Goal: Information Seeking & Learning: Find specific page/section

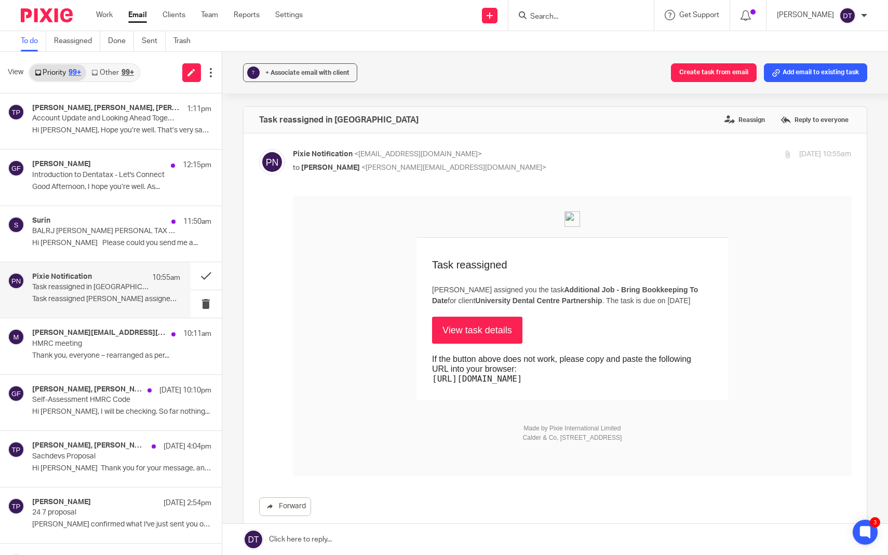
click at [569, 22] on div at bounding box center [580, 15] width 145 height 31
click at [568, 12] on input "Search" at bounding box center [575, 16] width 93 height 9
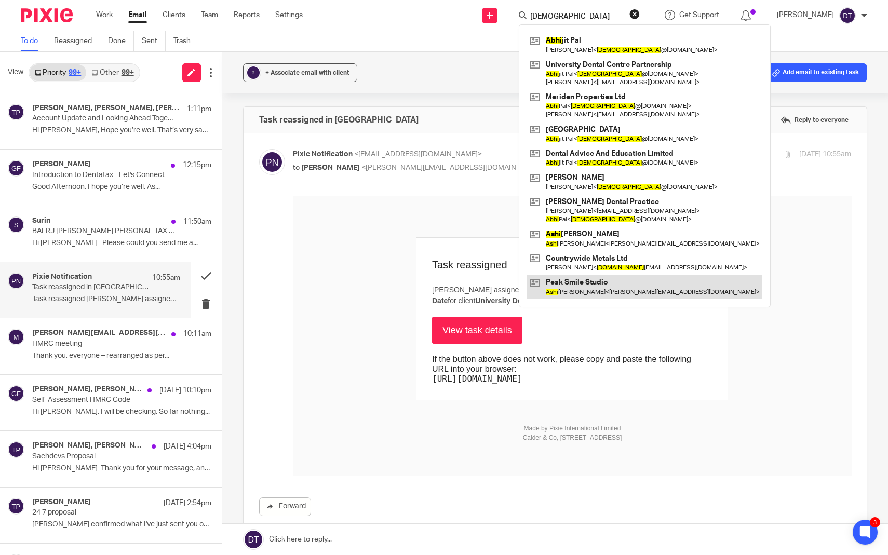
type input "abhi"
click at [588, 286] on link at bounding box center [644, 287] width 235 height 24
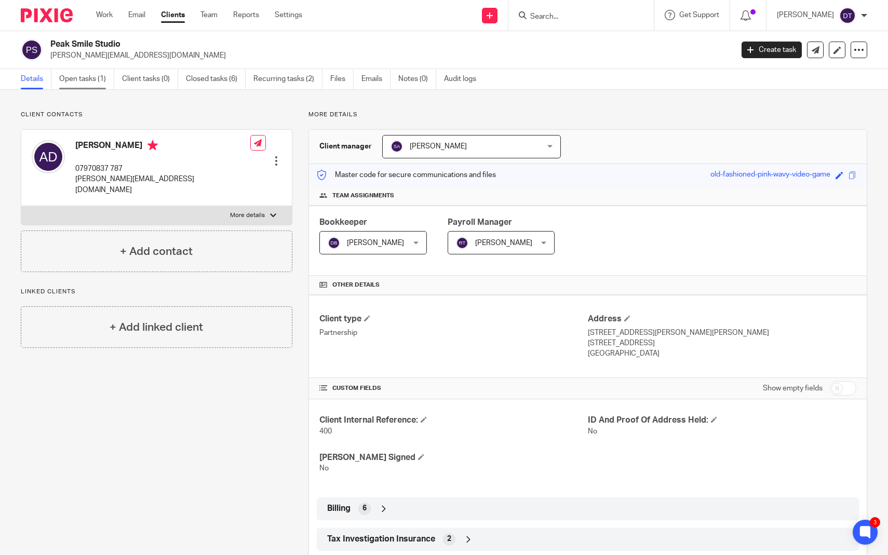
click at [91, 83] on link "Open tasks (1)" at bounding box center [86, 79] width 55 height 20
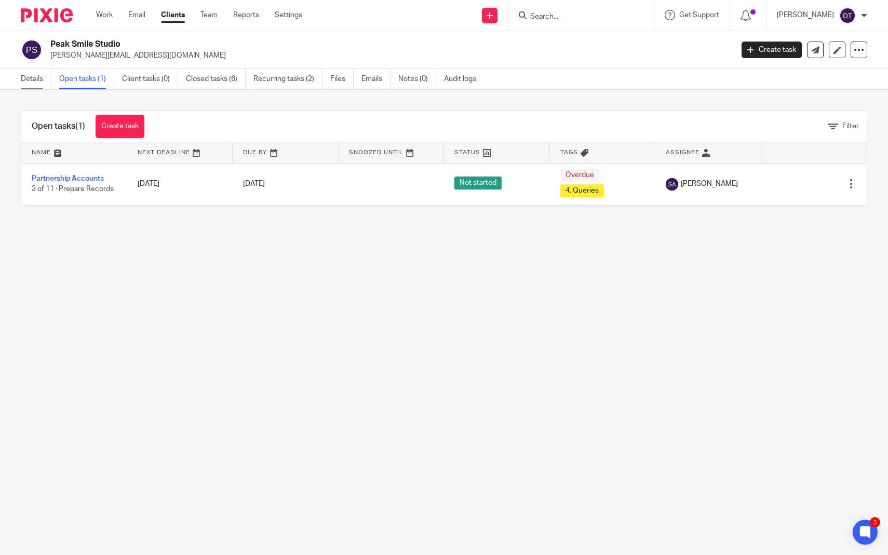
click at [36, 80] on link "Details" at bounding box center [36, 79] width 31 height 20
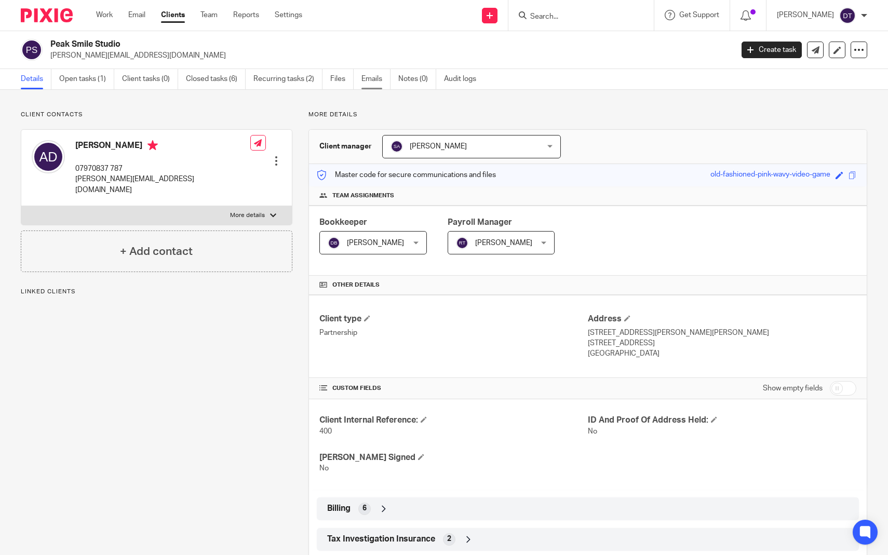
click at [374, 77] on link "Emails" at bounding box center [375, 79] width 29 height 20
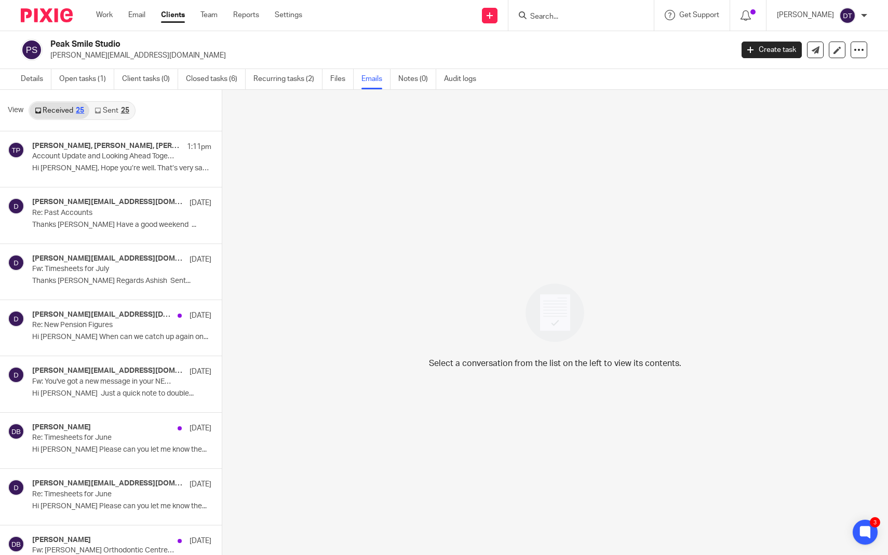
click at [103, 110] on link "Sent 25" at bounding box center [111, 110] width 45 height 17
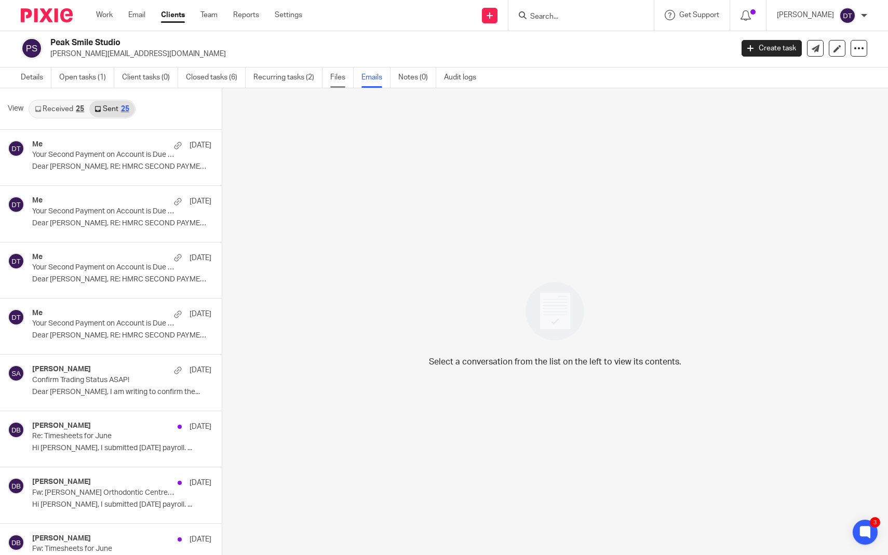
click at [343, 74] on link "Files" at bounding box center [341, 77] width 23 height 20
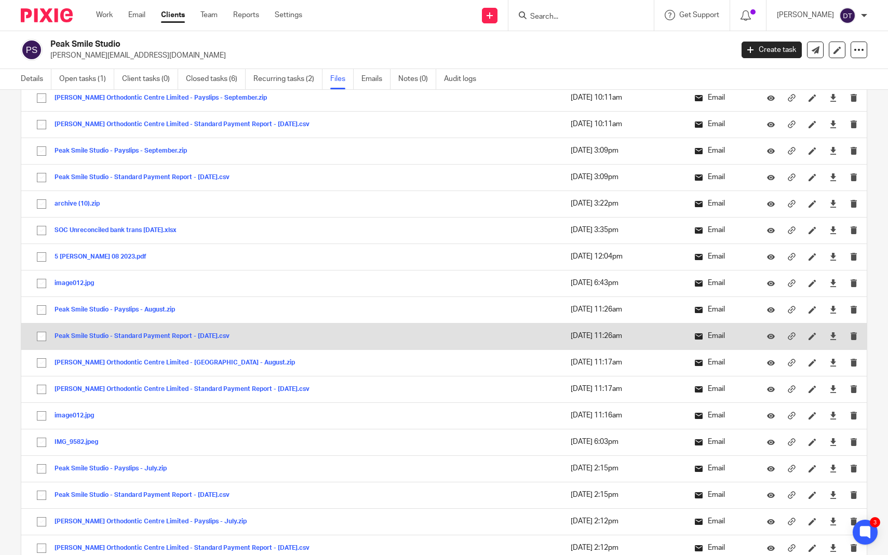
scroll to position [1217, 0]
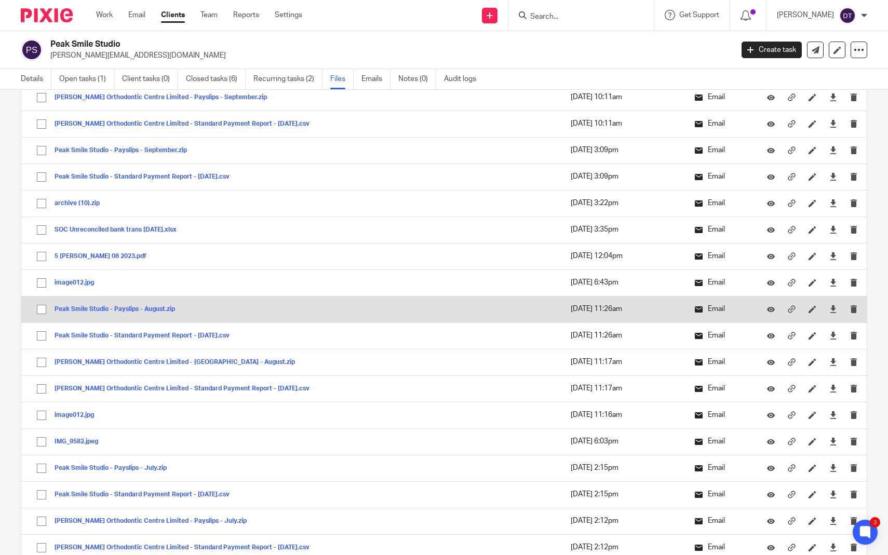
click at [154, 311] on button "Peak Smile Studio - Payslips - August.zip" at bounding box center [119, 309] width 128 height 7
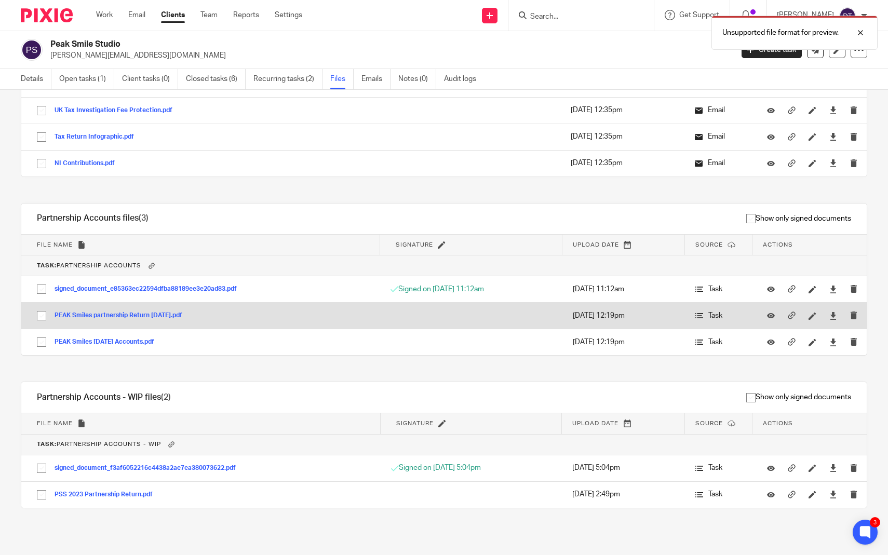
scroll to position [2263, 0]
click at [153, 316] on button "PEAK Smiles partnership Return March 2024.pdf" at bounding box center [122, 315] width 135 height 7
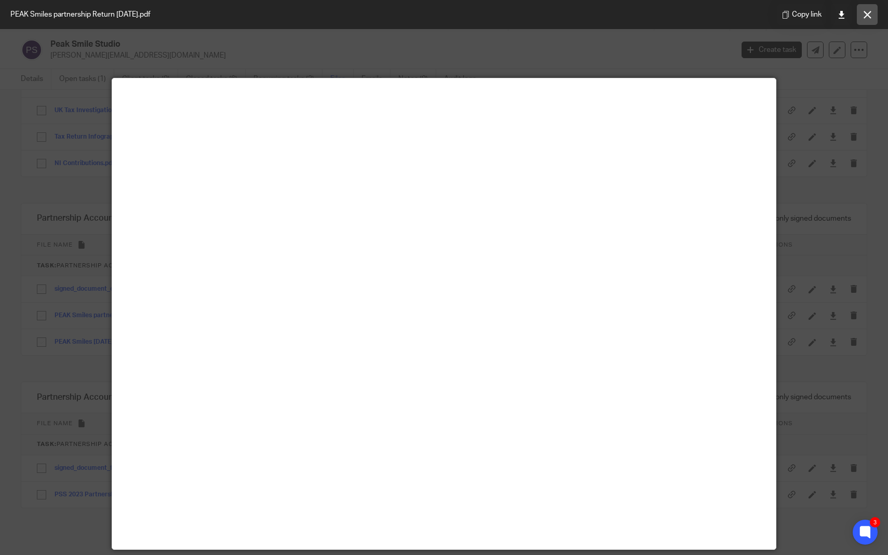
click at [870, 19] on button at bounding box center [867, 14] width 21 height 21
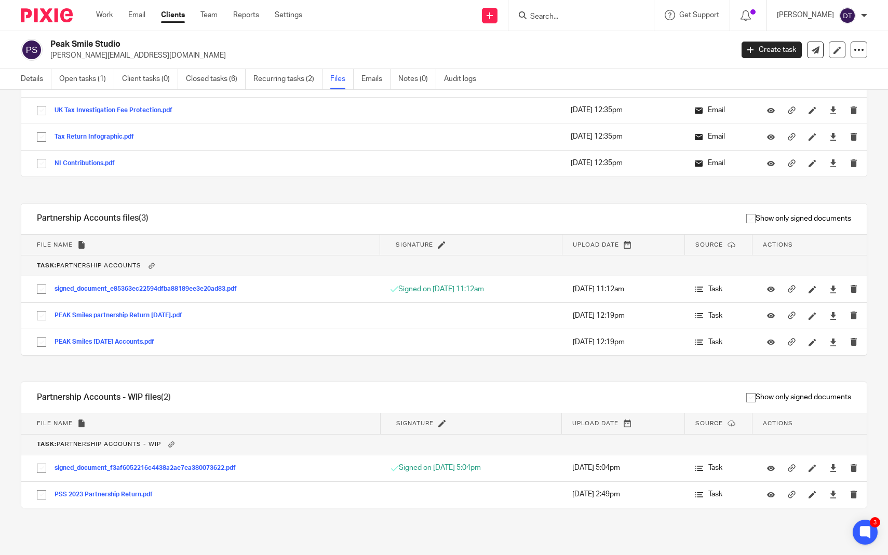
click at [569, 8] on div at bounding box center [580, 15] width 145 height 31
click at [569, 21] on form at bounding box center [584, 15] width 111 height 13
click at [565, 18] on input "Search" at bounding box center [575, 16] width 93 height 9
type input "merid"
click at [588, 51] on link at bounding box center [614, 49] width 175 height 32
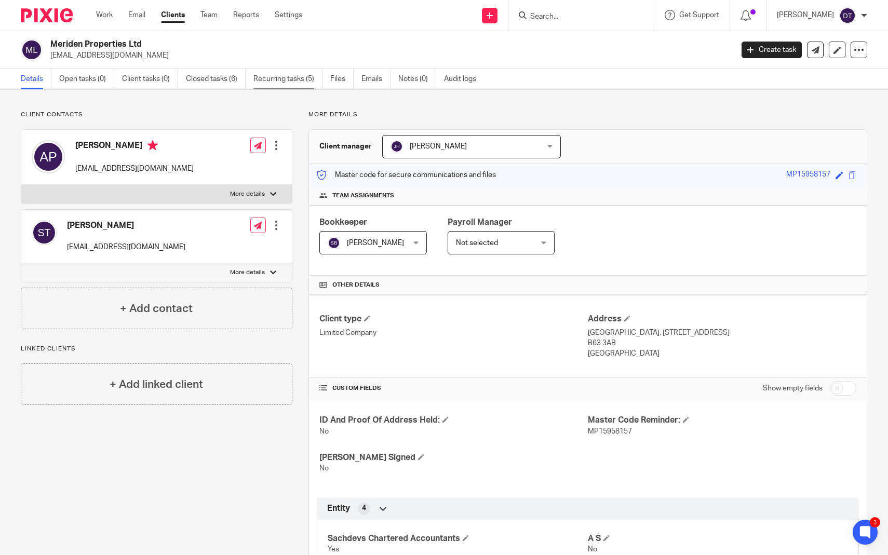
click at [271, 87] on link "Recurring tasks (5)" at bounding box center [287, 79] width 69 height 20
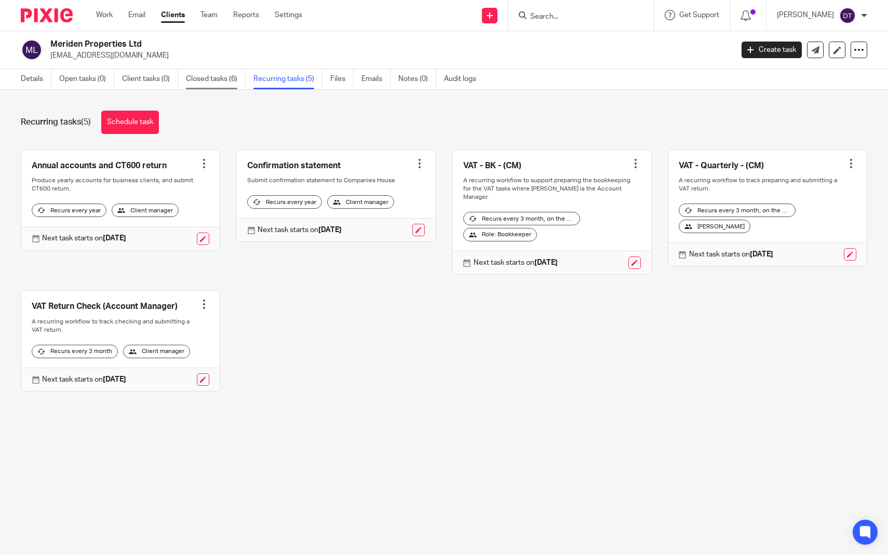
click at [221, 77] on link "Closed tasks (6)" at bounding box center [216, 79] width 60 height 20
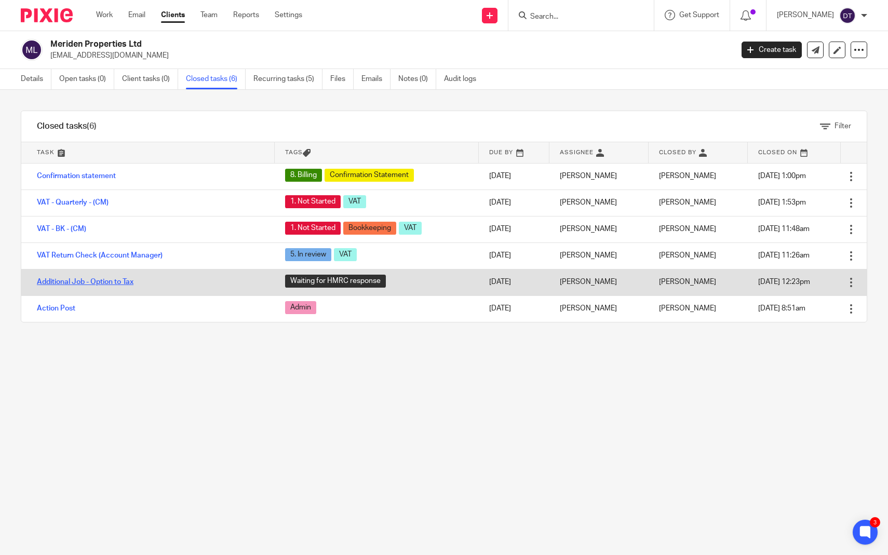
click at [101, 281] on link "Additional Job - Option to Tax" at bounding box center [85, 281] width 97 height 7
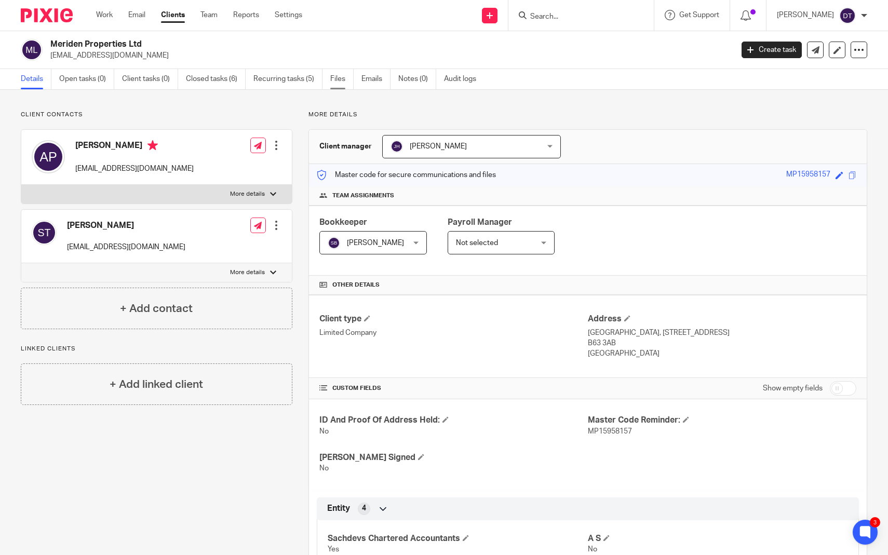
click at [338, 78] on link "Files" at bounding box center [341, 79] width 23 height 20
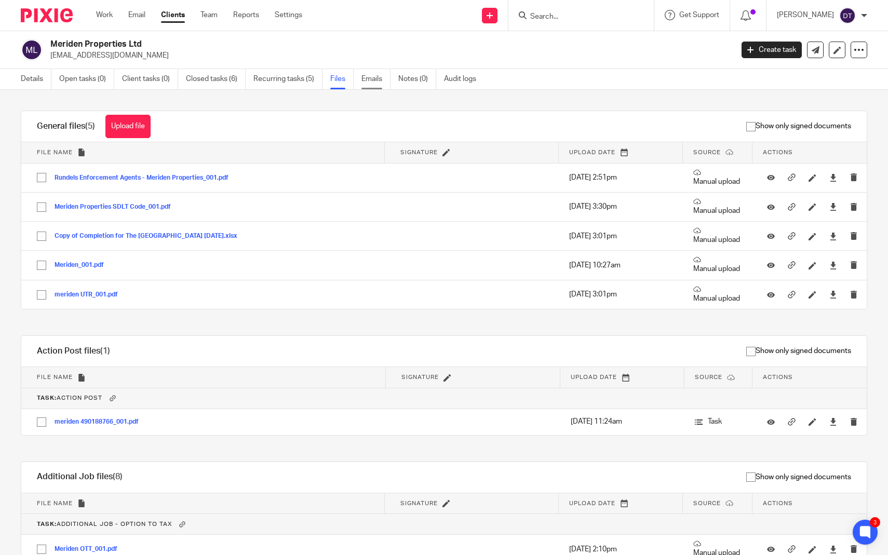
click at [374, 75] on link "Emails" at bounding box center [375, 79] width 29 height 20
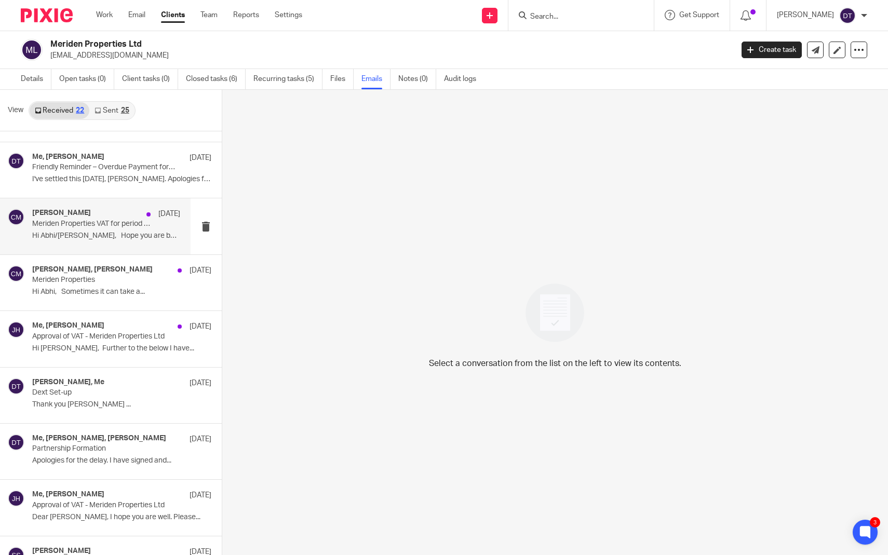
scroll to position [161, 0]
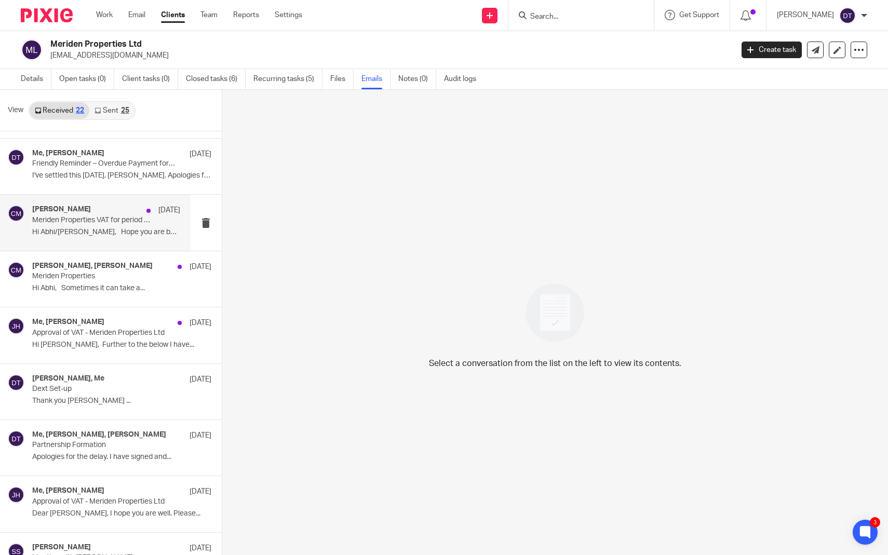
click at [107, 223] on p "Meriden Properties VAT for period to 30th June 2025" at bounding box center [91, 220] width 118 height 9
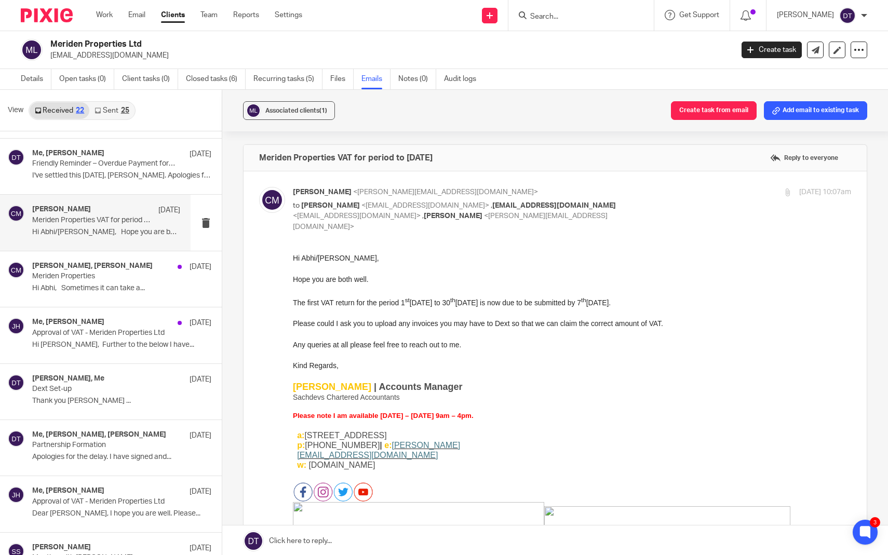
scroll to position [0, 0]
click at [542, 16] on input "Search" at bounding box center [575, 16] width 93 height 9
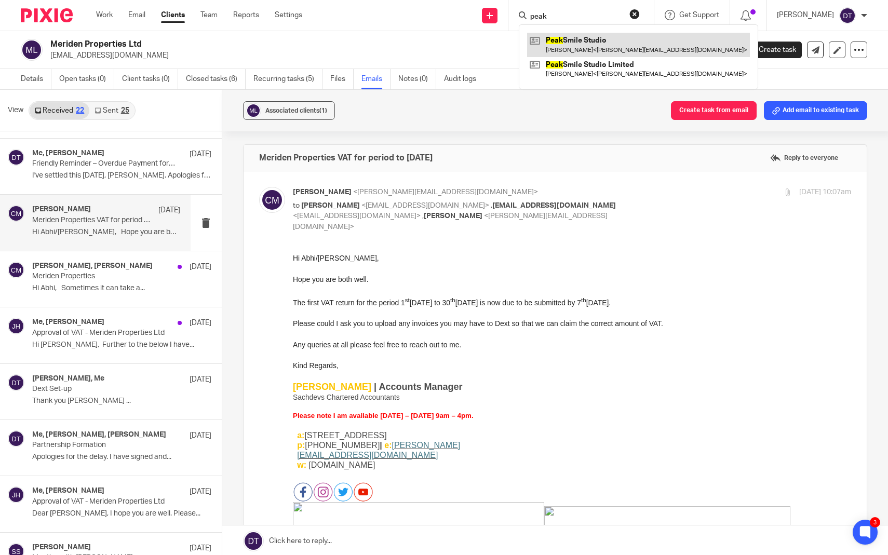
type input "peak"
click at [563, 36] on link at bounding box center [638, 45] width 223 height 24
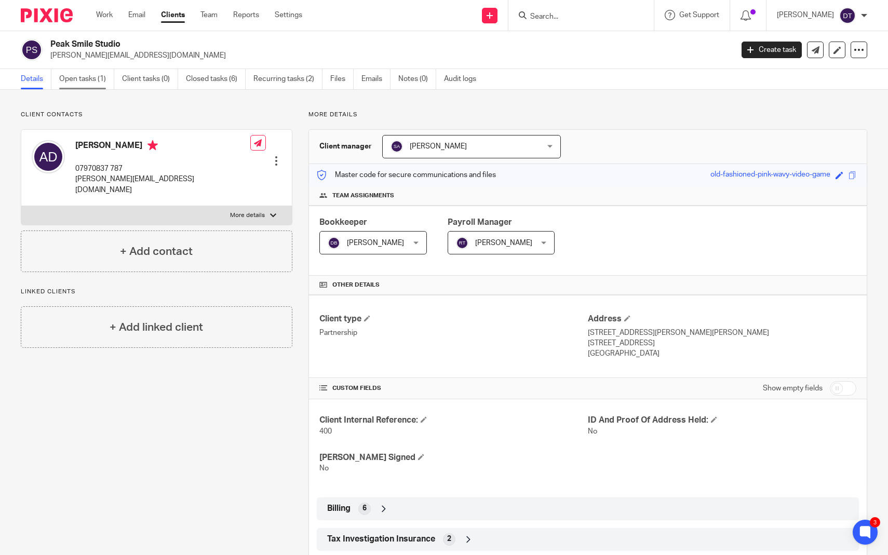
click at [98, 78] on link "Open tasks (1)" at bounding box center [86, 79] width 55 height 20
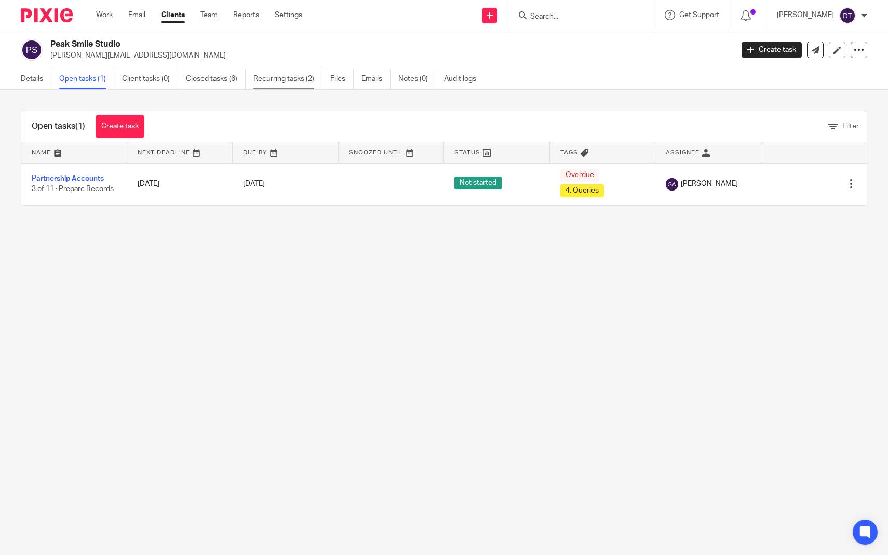
click at [277, 82] on link "Recurring tasks (2)" at bounding box center [287, 79] width 69 height 20
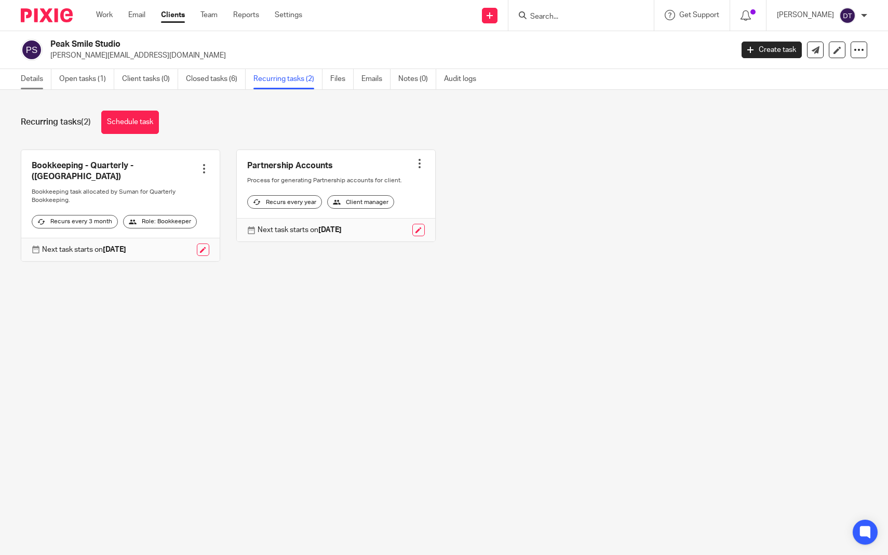
click at [27, 80] on link "Details" at bounding box center [36, 79] width 31 height 20
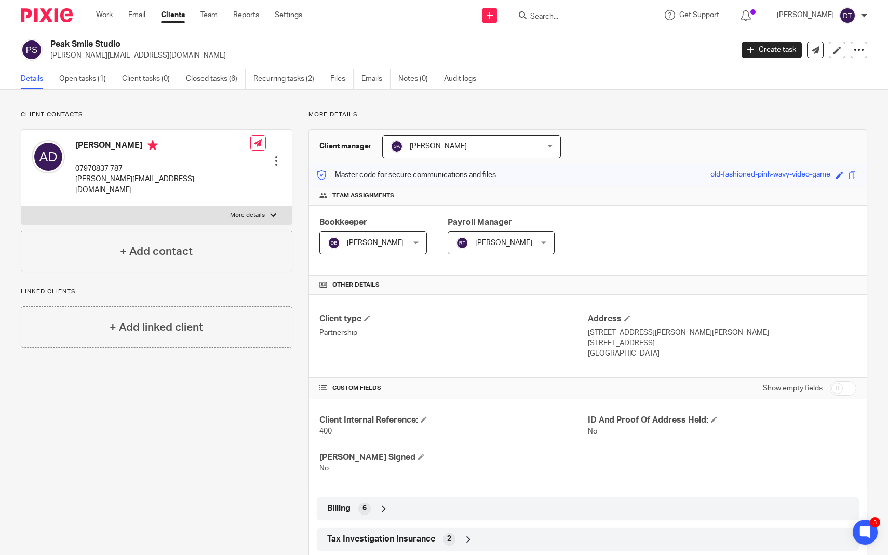
click at [549, 23] on div at bounding box center [580, 15] width 145 height 31
click at [551, 16] on input "Search" at bounding box center [575, 16] width 93 height 9
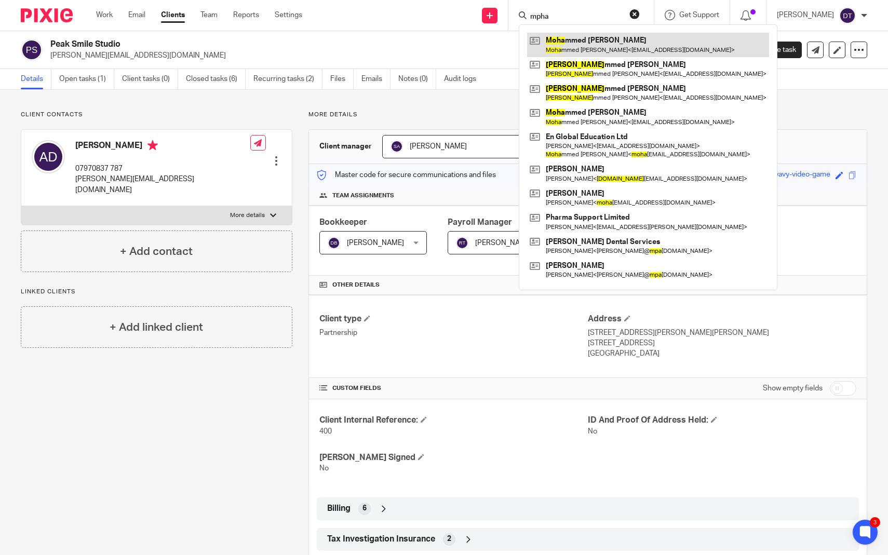
type input "mpha"
click at [577, 37] on link at bounding box center [648, 45] width 242 height 24
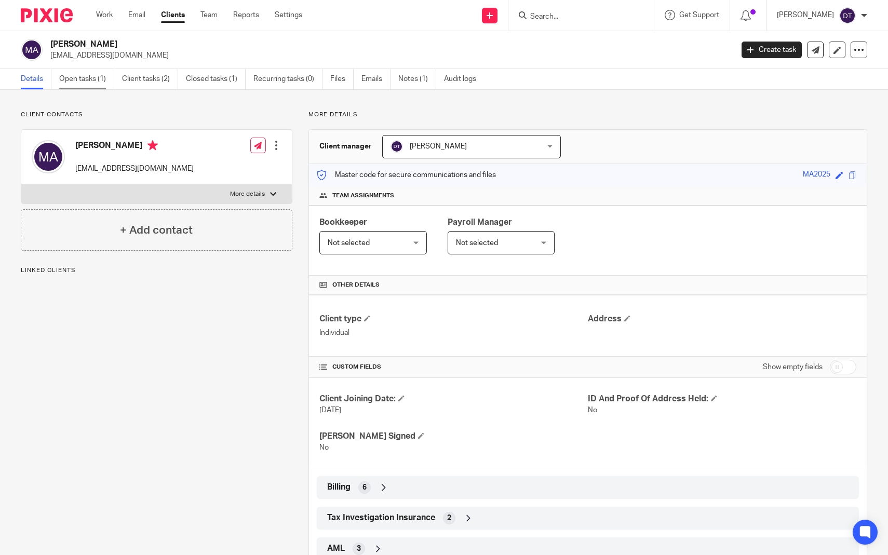
click at [92, 78] on link "Open tasks (1)" at bounding box center [86, 79] width 55 height 20
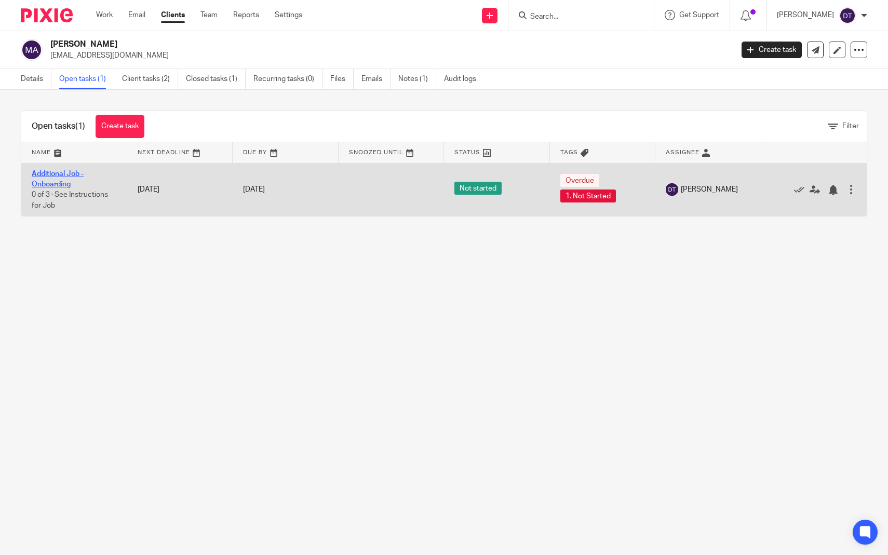
click at [58, 175] on link "Additional Job - Onboarding" at bounding box center [58, 179] width 52 height 18
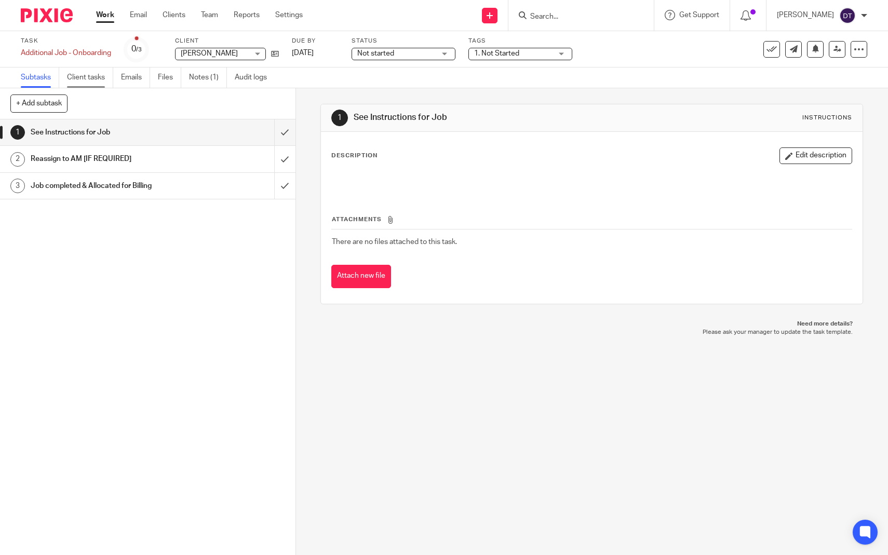
click at [99, 77] on link "Client tasks" at bounding box center [90, 77] width 46 height 20
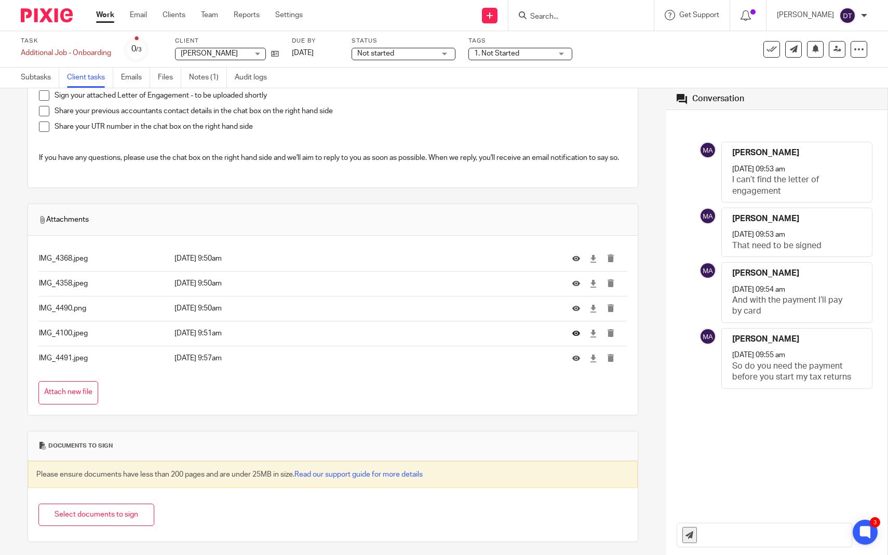
scroll to position [290, 0]
click at [578, 256] on icon at bounding box center [576, 259] width 8 height 8
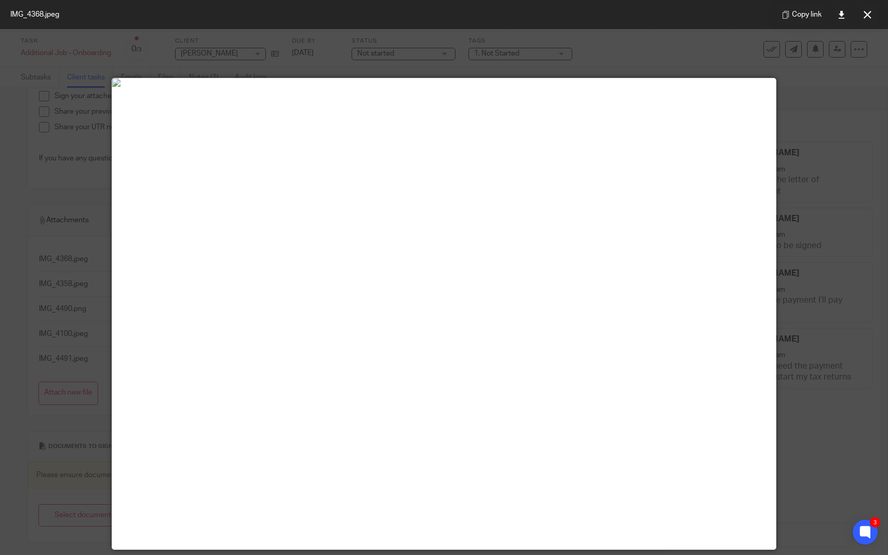
click at [40, 331] on div at bounding box center [444, 277] width 888 height 555
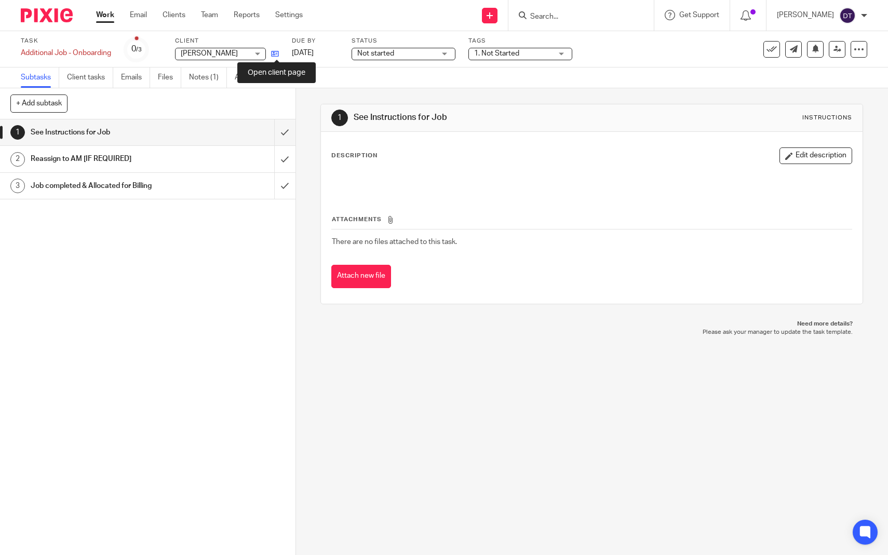
click at [278, 55] on icon at bounding box center [275, 54] width 8 height 8
click at [276, 54] on icon at bounding box center [275, 54] width 8 height 8
click at [215, 82] on link "Notes (1)" at bounding box center [208, 77] width 38 height 20
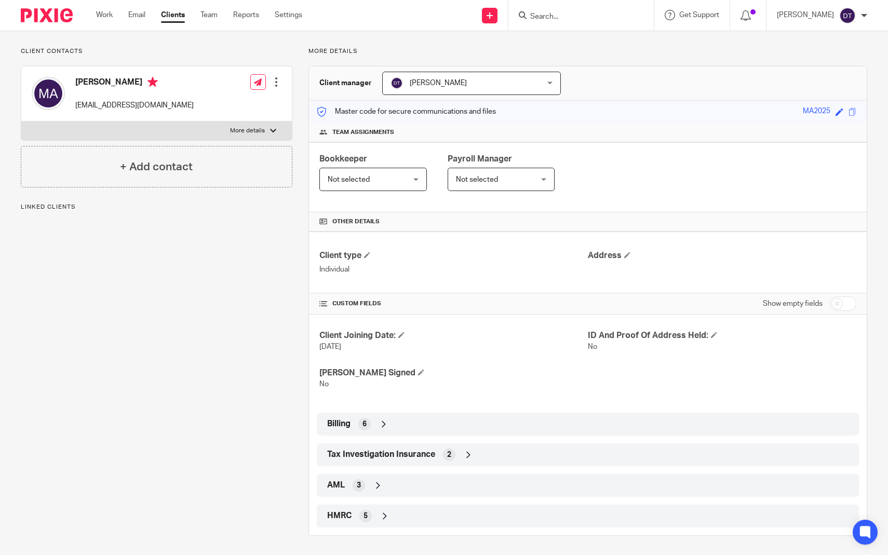
click at [366, 511] on span "5" at bounding box center [365, 516] width 4 height 10
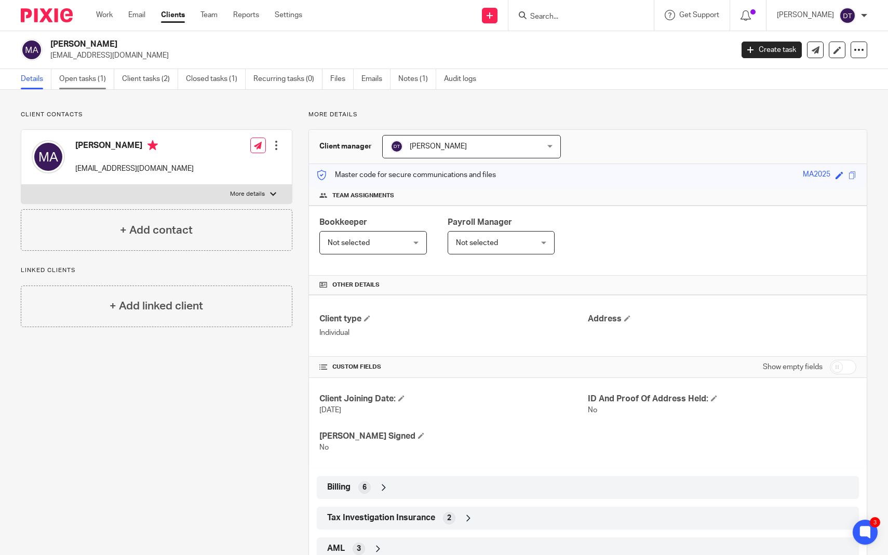
click at [102, 81] on link "Open tasks (1)" at bounding box center [86, 79] width 55 height 20
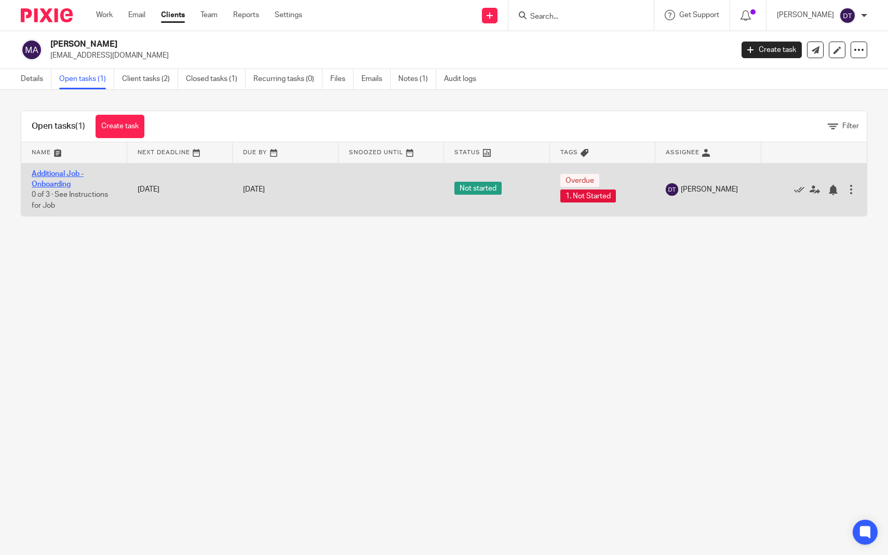
click at [66, 171] on link "Additional Job - Onboarding" at bounding box center [58, 179] width 52 height 18
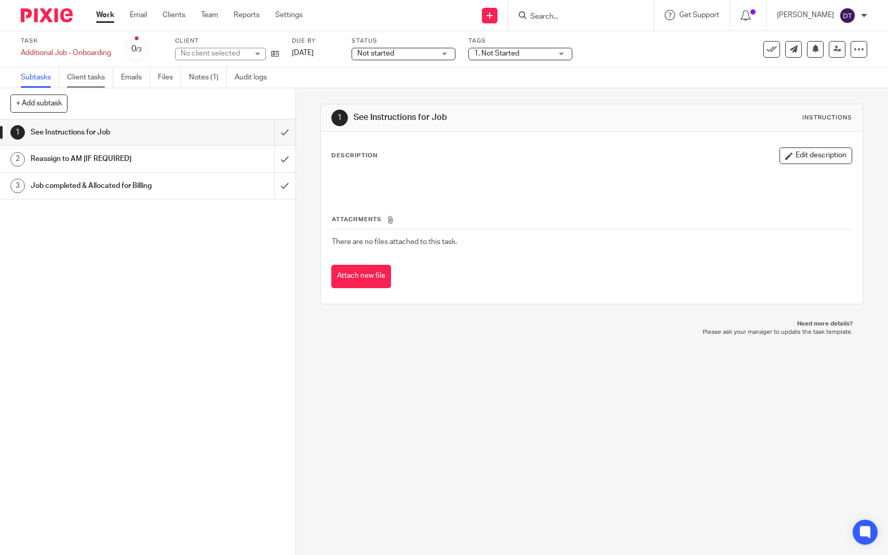
click at [97, 81] on link "Client tasks" at bounding box center [90, 77] width 46 height 20
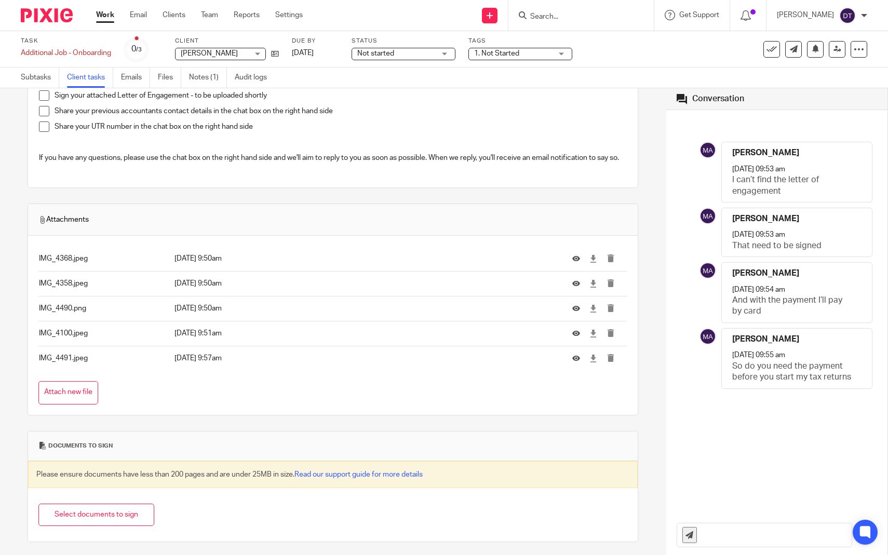
scroll to position [290, 0]
click at [577, 357] on icon at bounding box center [576, 359] width 8 height 8
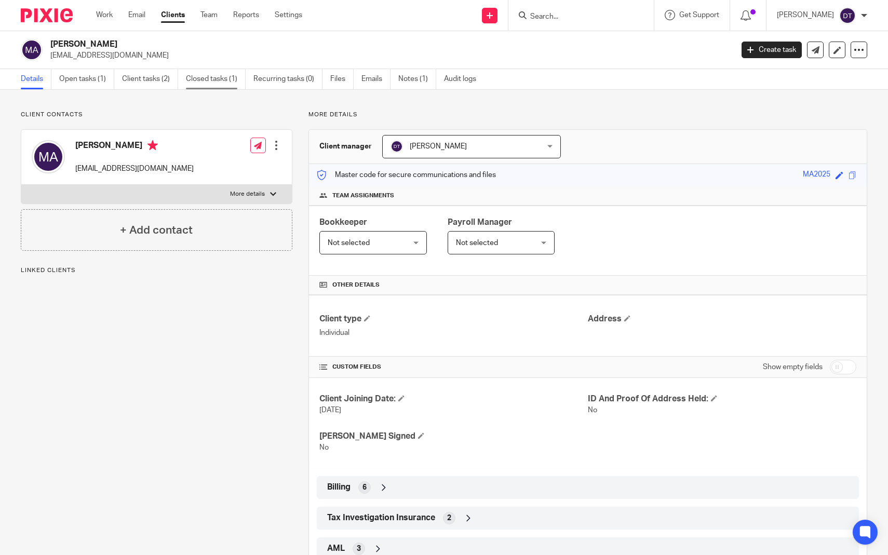
click at [217, 82] on link "Closed tasks (1)" at bounding box center [216, 79] width 60 height 20
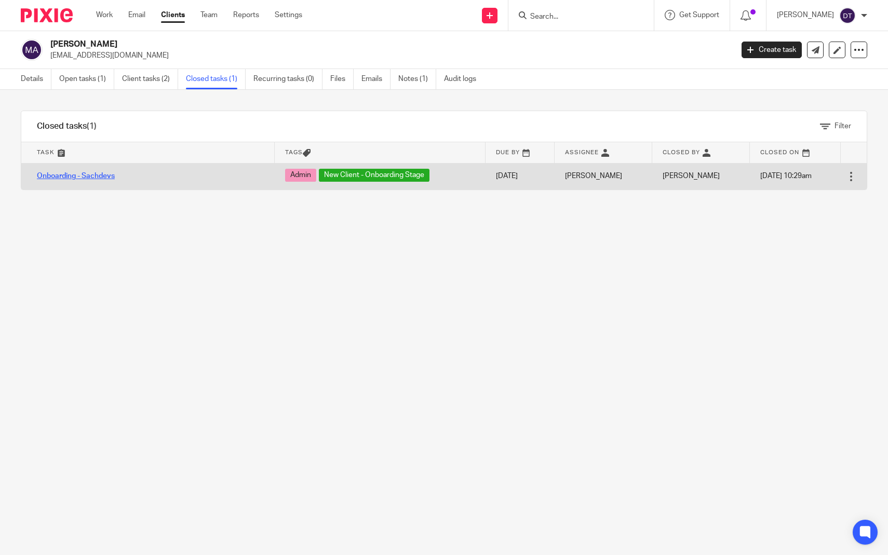
click at [92, 175] on link "Onboarding - Sachdevs" at bounding box center [76, 175] width 78 height 7
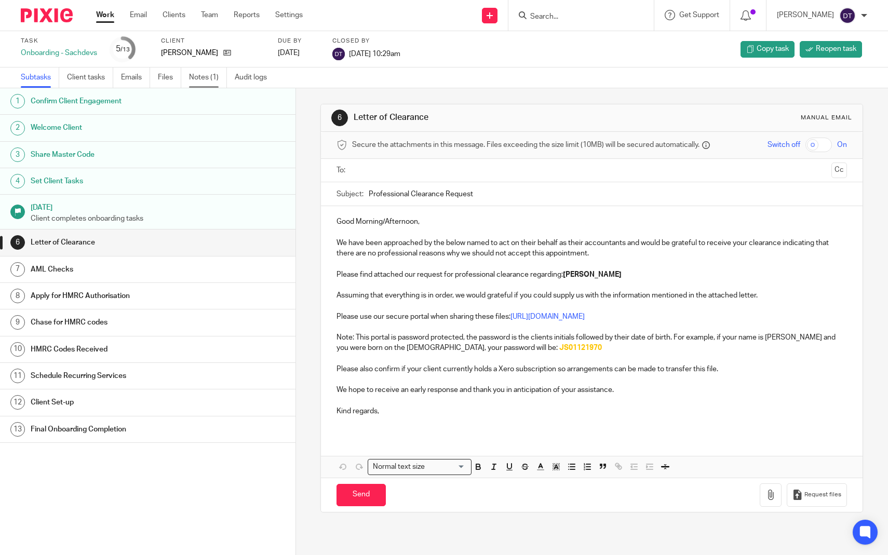
click at [206, 75] on link "Notes (1)" at bounding box center [208, 77] width 38 height 20
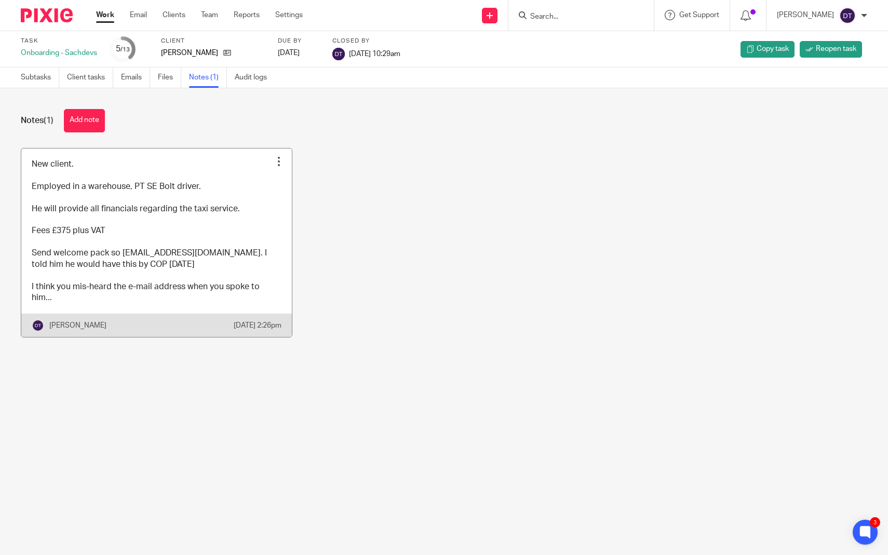
click at [198, 271] on link at bounding box center [156, 242] width 270 height 189
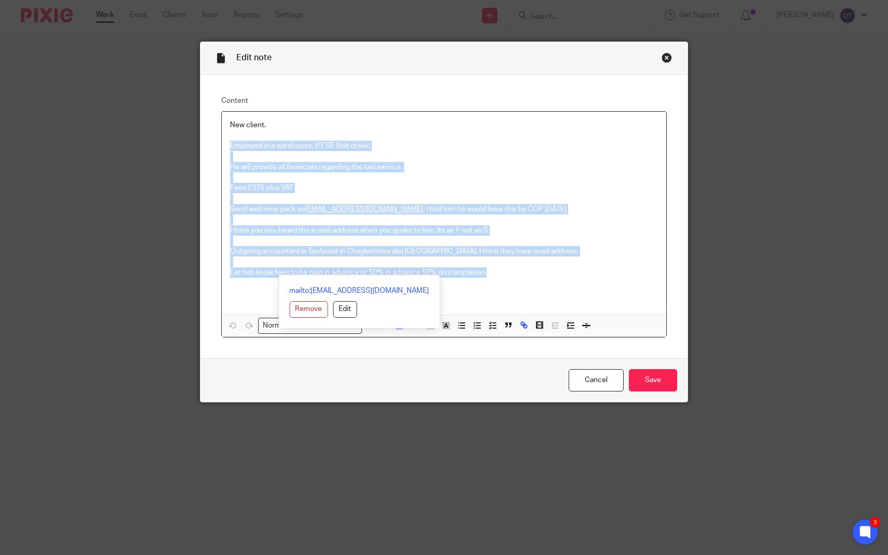
drag, startPoint x: 492, startPoint y: 270, endPoint x: 228, endPoint y: 143, distance: 292.5
click at [227, 143] on div "New client. Employed in a warehouse, PT SE Bolt driver. He will provide all fin…" at bounding box center [444, 213] width 445 height 203
click at [457, 168] on p "He will provide all financials regarding the taxi service." at bounding box center [444, 167] width 428 height 10
drag, startPoint x: 497, startPoint y: 271, endPoint x: 227, endPoint y: 141, distance: 299.7
click at [227, 141] on div "New client. Employed in a warehouse, PT SE Bolt driver. He will provide all fin…" at bounding box center [444, 213] width 445 height 203
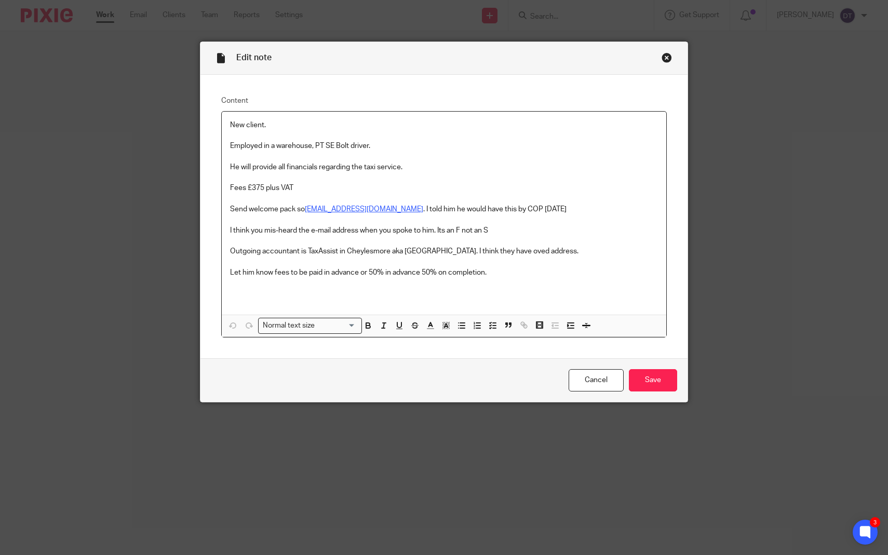
click at [283, 194] on p at bounding box center [444, 199] width 428 height 10
drag, startPoint x: 230, startPoint y: 145, endPoint x: 314, endPoint y: 189, distance: 95.0
click at [314, 189] on div "New client. Employed in a warehouse, PT SE Bolt driver. He will provide all fin…" at bounding box center [444, 213] width 445 height 203
copy div "Employed in a warehouse, PT SE Bolt driver. He will provide all financials rega…"
click at [663, 59] on div "Close this dialog window" at bounding box center [666, 57] width 10 height 10
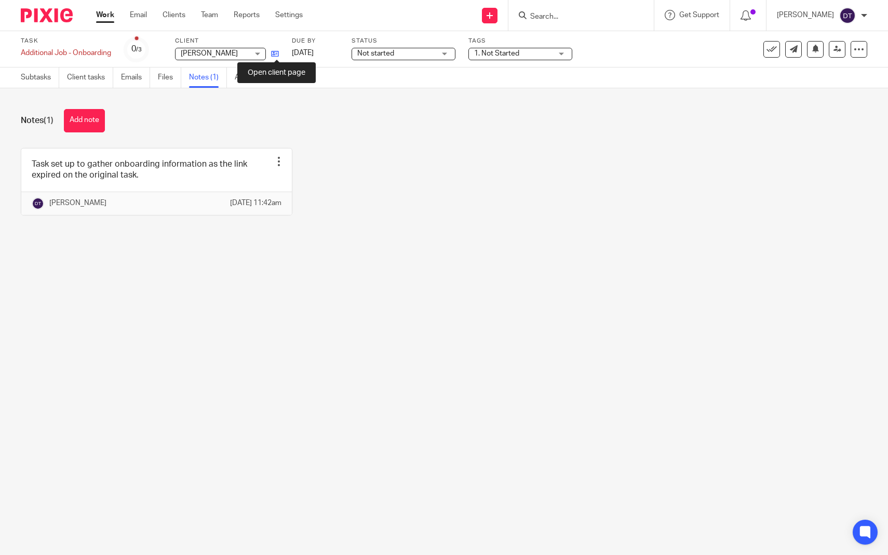
click at [278, 52] on icon at bounding box center [275, 54] width 8 height 8
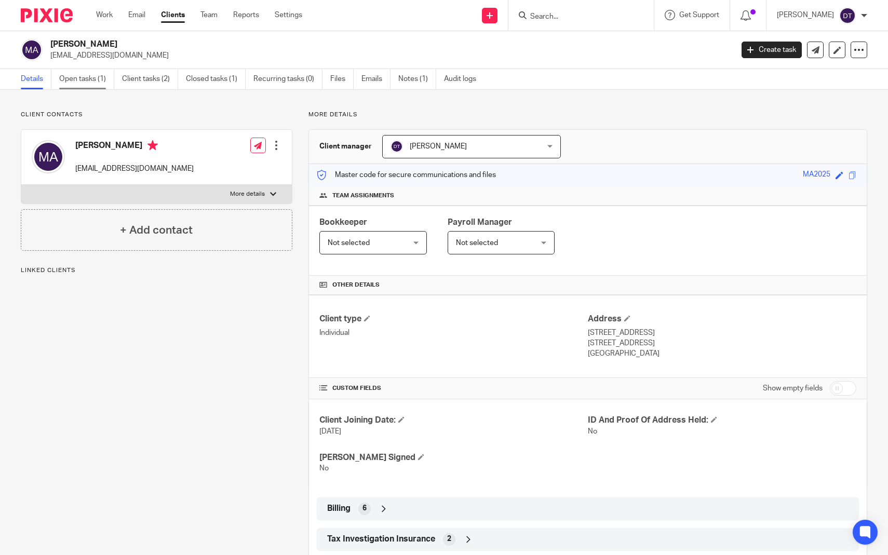
click at [107, 76] on link "Open tasks (1)" at bounding box center [86, 79] width 55 height 20
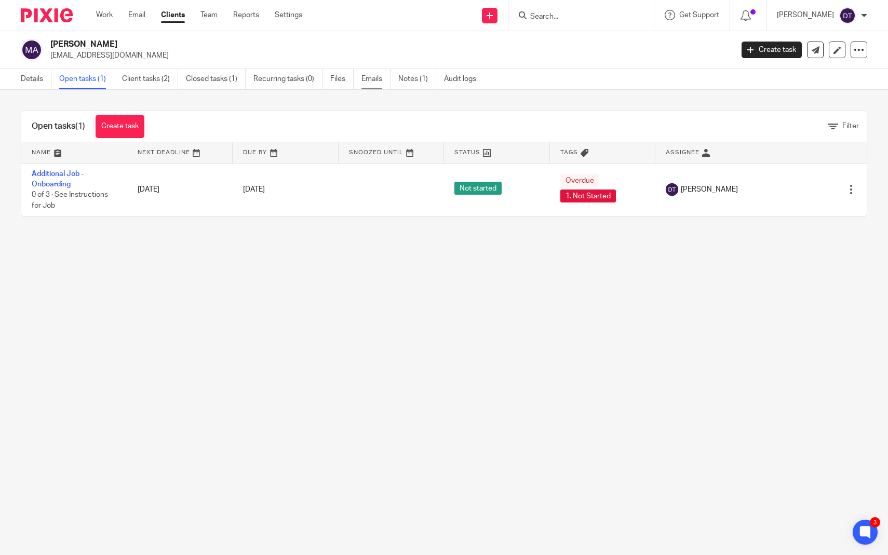
click at [379, 80] on link "Emails" at bounding box center [375, 79] width 29 height 20
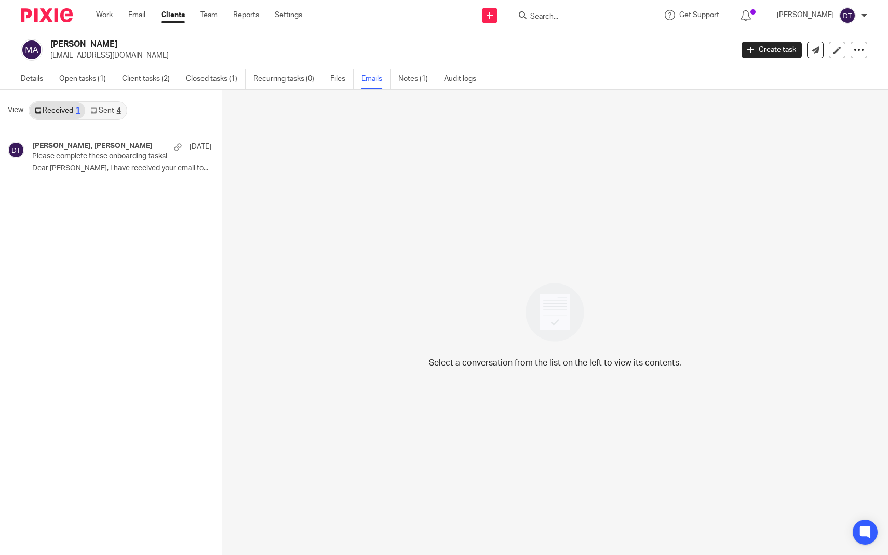
click at [110, 104] on link "Sent 4" at bounding box center [105, 110] width 40 height 17
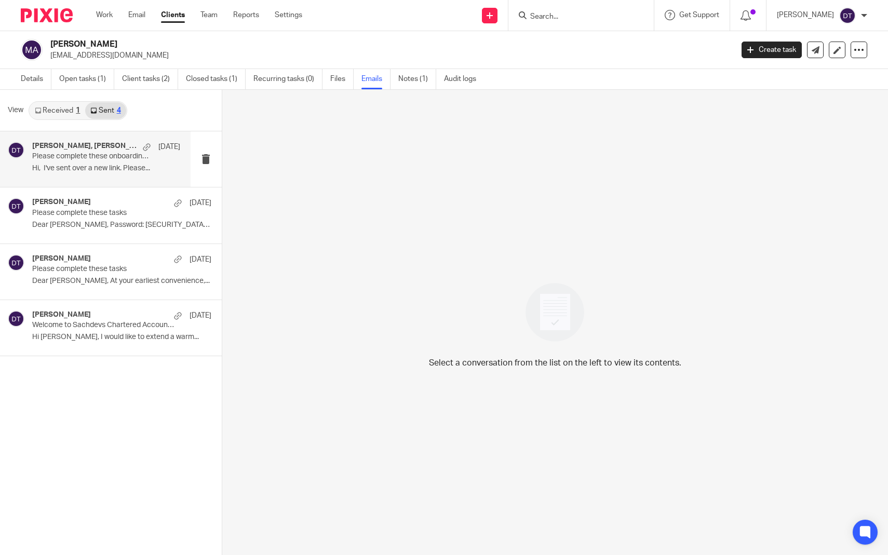
click at [106, 165] on p "Hi, I've sent over a new link. Please..." at bounding box center [106, 168] width 148 height 9
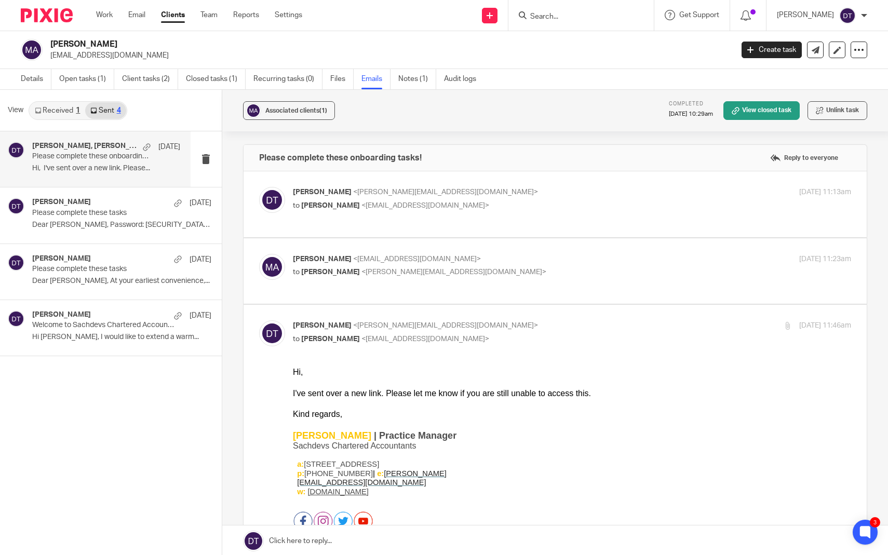
click at [520, 259] on label at bounding box center [554, 271] width 623 height 66
click at [259, 254] on input "checkbox" at bounding box center [259, 253] width 1 height 1
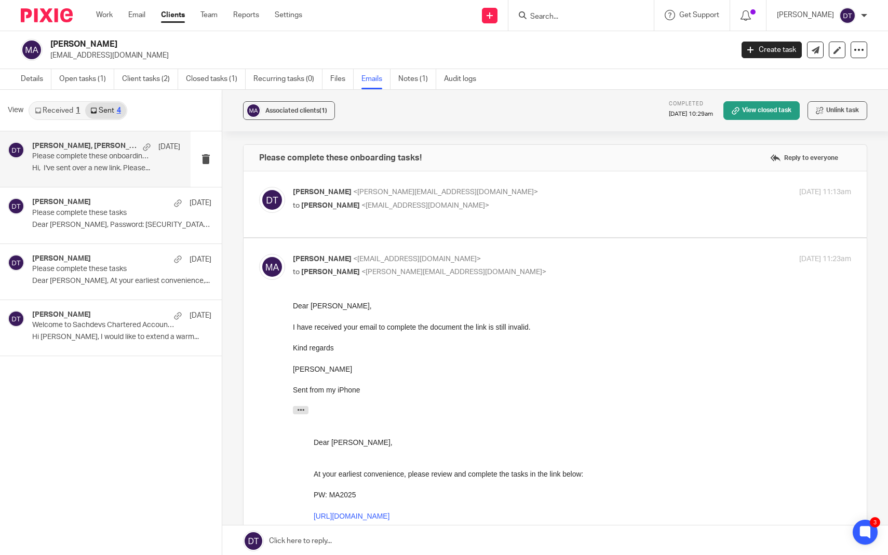
click at [514, 265] on p "Mohammed Ashfaq <ashfaq123@hotmail.co.uk>" at bounding box center [479, 259] width 372 height 11
checkbox input "false"
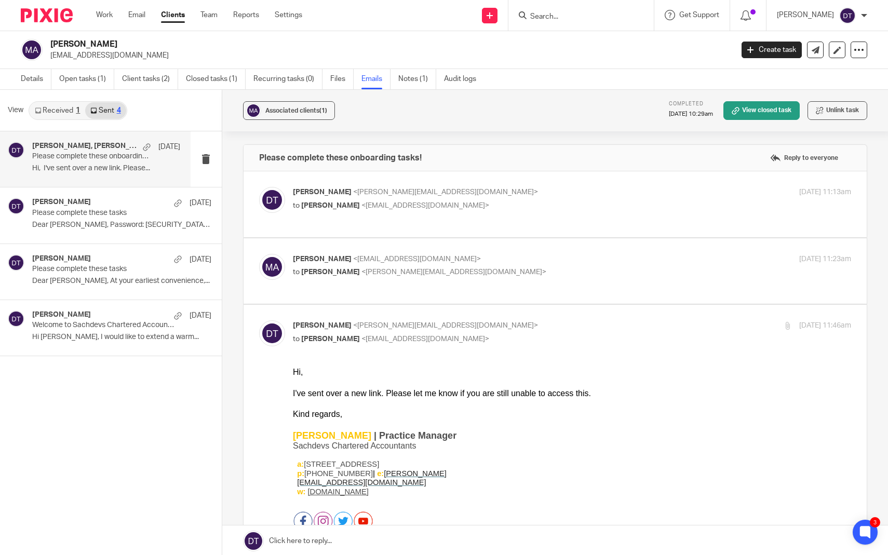
click at [506, 208] on p "to Mohammed Ashfaq <ashfaq123@hotmail.co.uk>" at bounding box center [479, 205] width 372 height 11
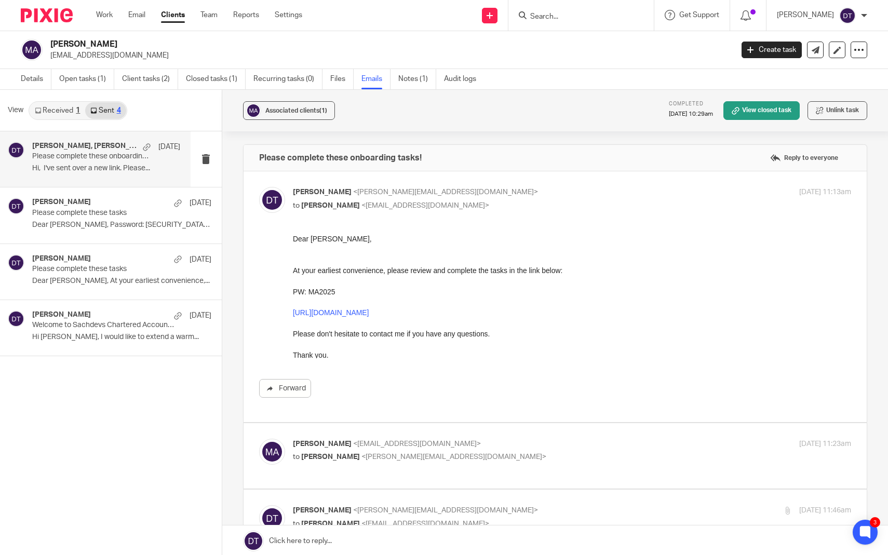
click at [504, 202] on p "to Mohammed Ashfaq <ashfaq123@hotmail.co.uk>" at bounding box center [479, 205] width 372 height 11
checkbox input "false"
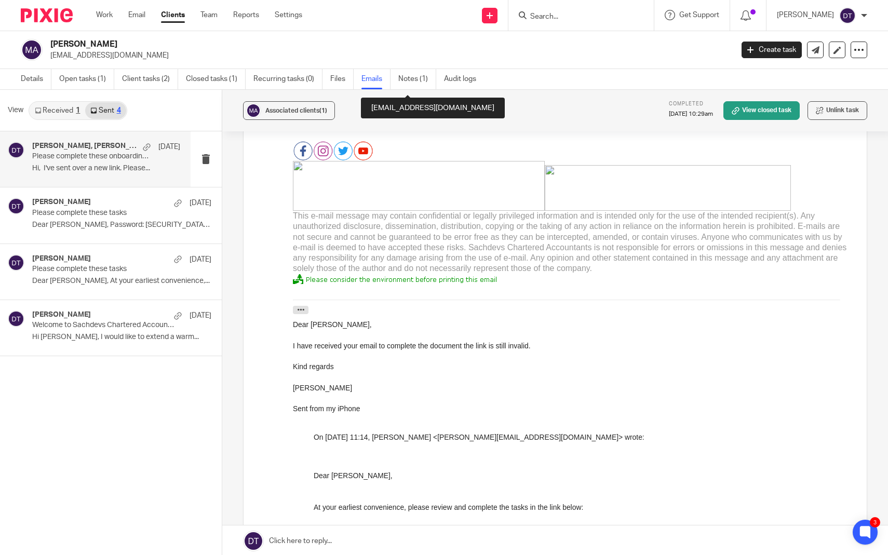
scroll to position [305, 0]
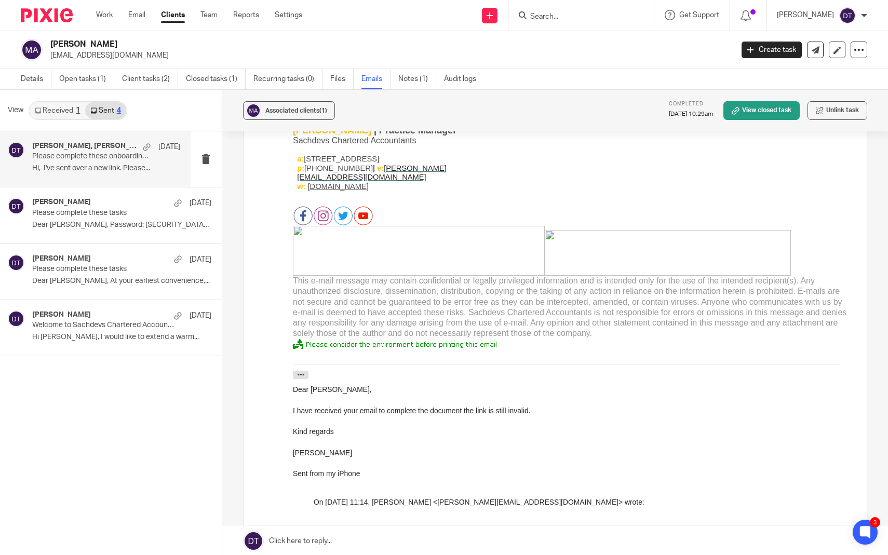
click at [549, 15] on input "Search" at bounding box center [575, 16] width 93 height 9
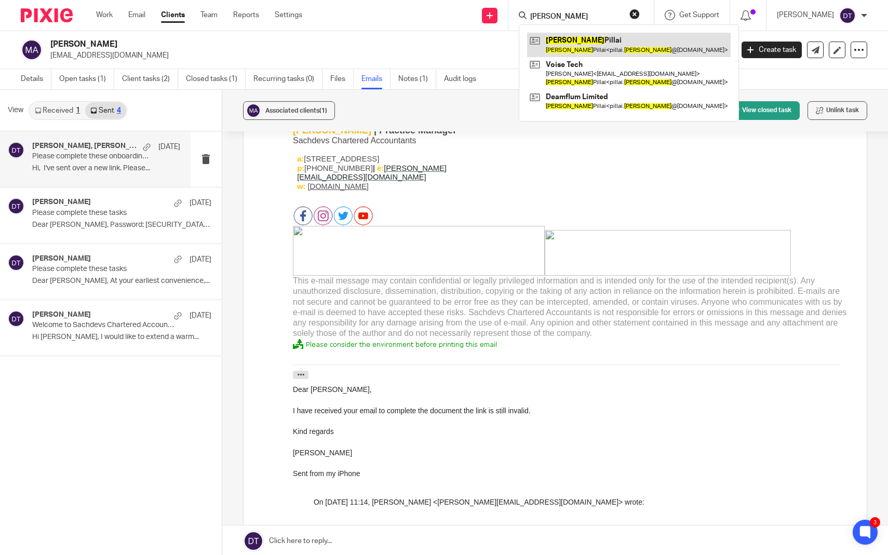
type input "sabarish"
click at [554, 39] on link at bounding box center [628, 45] width 203 height 24
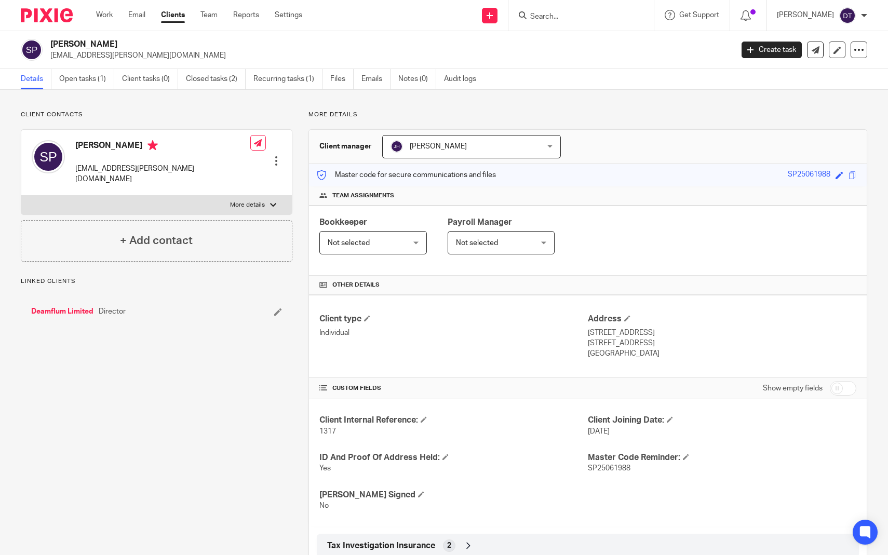
click at [654, 344] on p "[STREET_ADDRESS]" at bounding box center [722, 343] width 268 height 10
drag, startPoint x: 657, startPoint y: 342, endPoint x: 589, endPoint y: 334, distance: 68.4
click at [589, 334] on div "Address [STREET_ADDRESS] [STREET_ADDRESS] [GEOGRAPHIC_DATA]" at bounding box center [722, 337] width 268 height 46
copy div "[STREET_ADDRESS]"
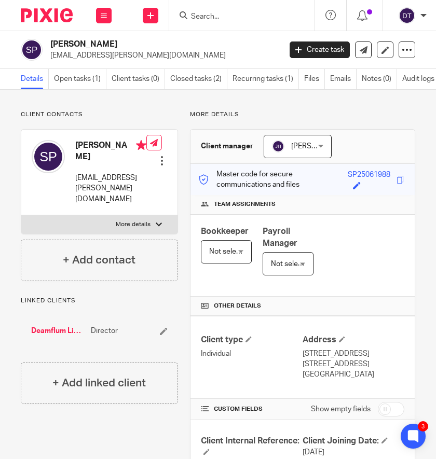
click at [247, 17] on input "Search" at bounding box center [236, 16] width 93 height 9
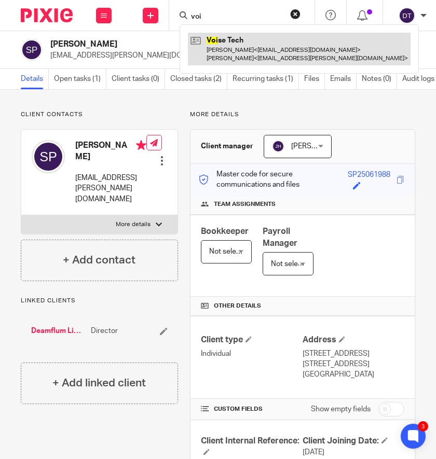
type input "voi"
click at [260, 44] on link at bounding box center [299, 49] width 223 height 32
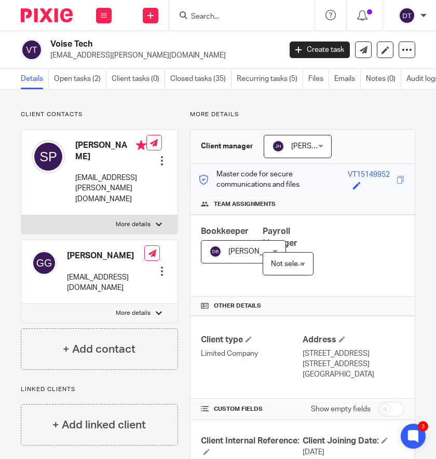
drag, startPoint x: 93, startPoint y: 46, endPoint x: 49, endPoint y: 45, distance: 44.1
click at [49, 45] on div "Voise Tech [EMAIL_ADDRESS][PERSON_NAME][DOMAIN_NAME]" at bounding box center [147, 50] width 253 height 22
copy h2 "Voise Tech"
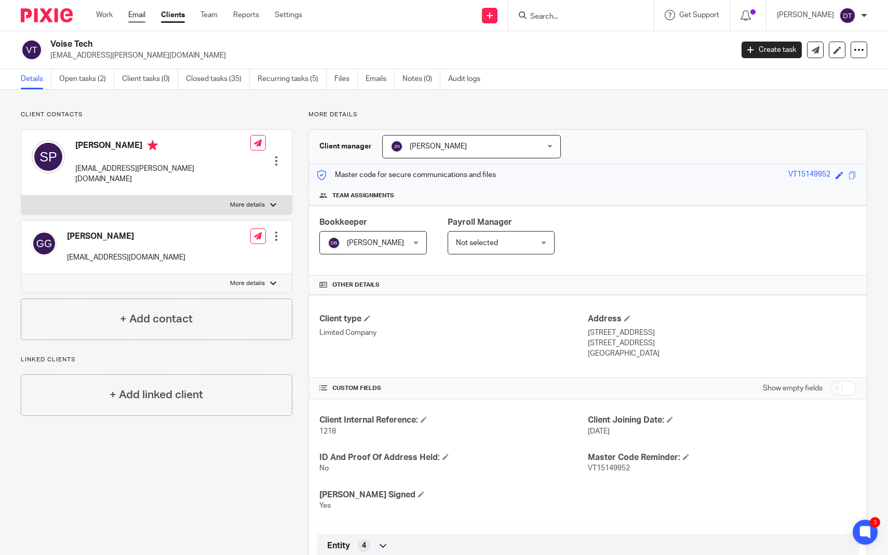
click at [142, 15] on link "Email" at bounding box center [136, 15] width 17 height 10
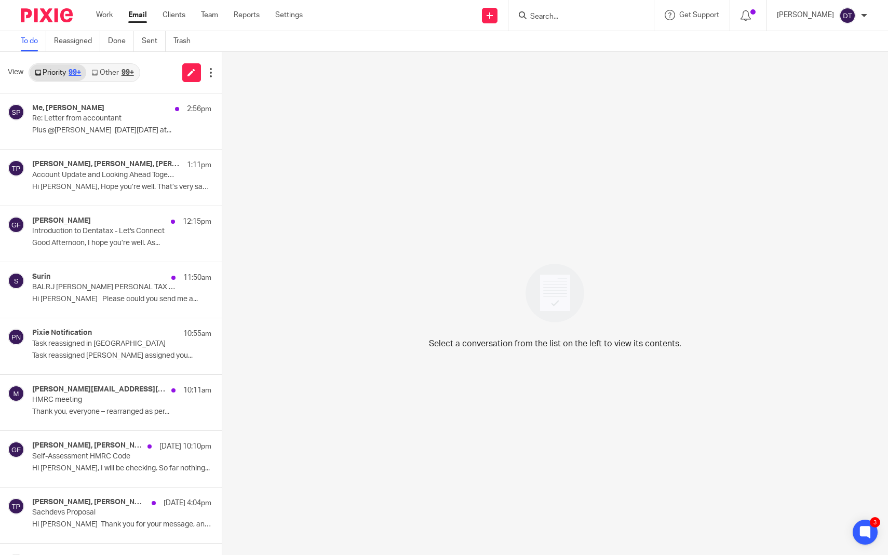
click at [119, 75] on link "Other 99+" at bounding box center [112, 72] width 52 height 17
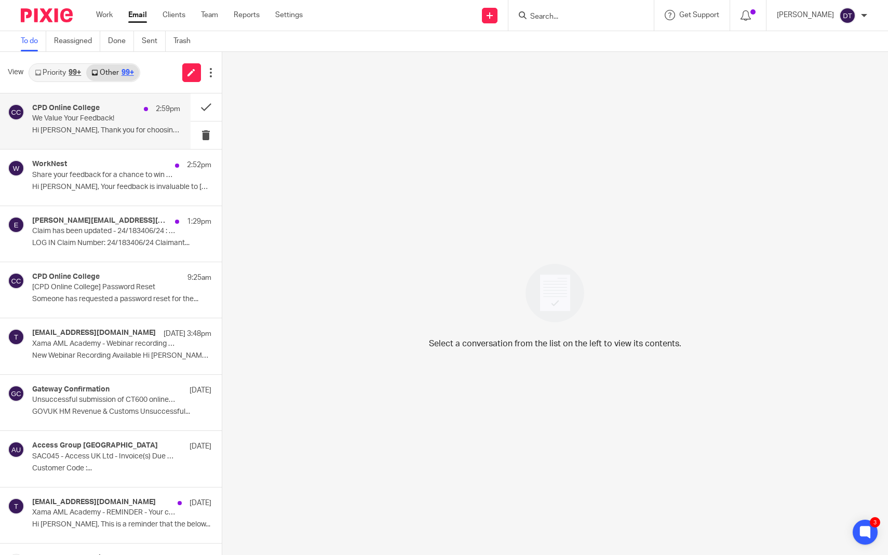
click at [85, 147] on div "CPD Online College 2:59pm We Value Your Feedback! Hi [PERSON_NAME], Thank you f…" at bounding box center [95, 121] width 191 height 56
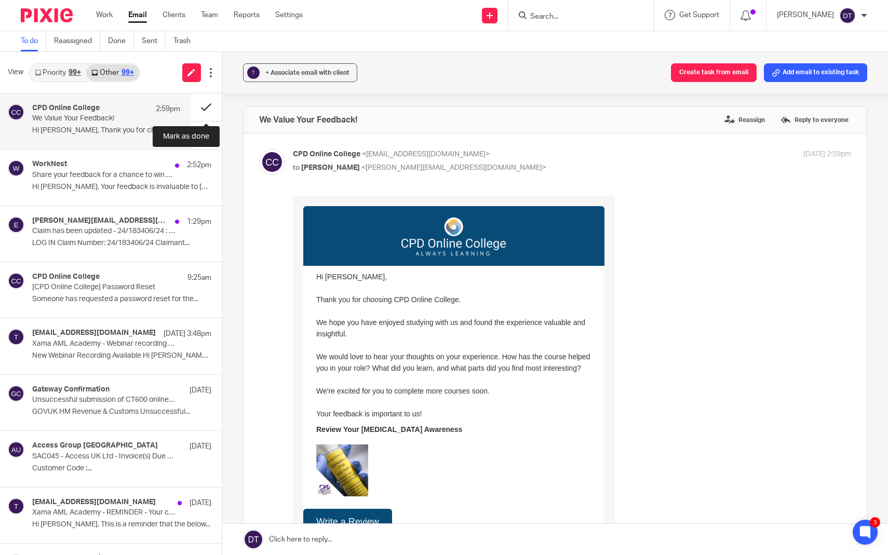
click at [211, 101] on button at bounding box center [206, 107] width 31 height 28
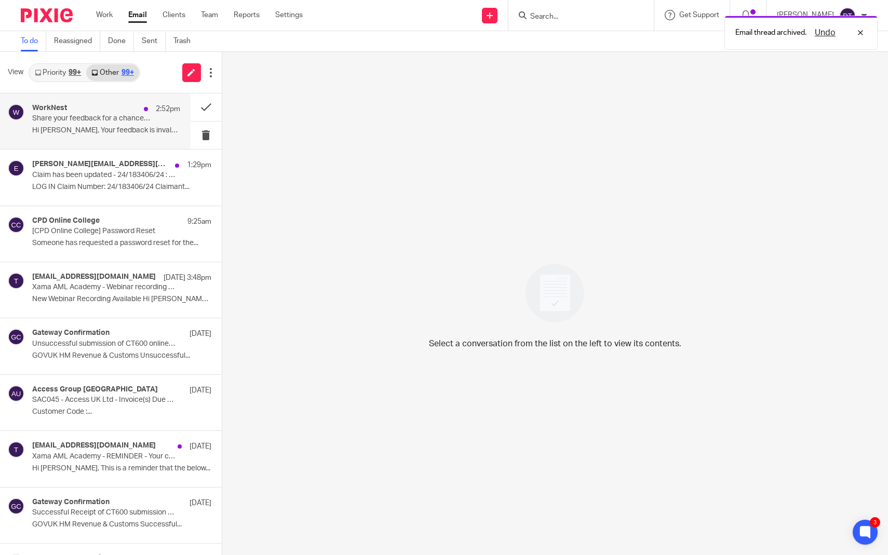
click at [118, 125] on div "WorkNest 2:52pm Share your feedback for a chance to win £250 Hi Deanna, Your fe…" at bounding box center [106, 121] width 148 height 35
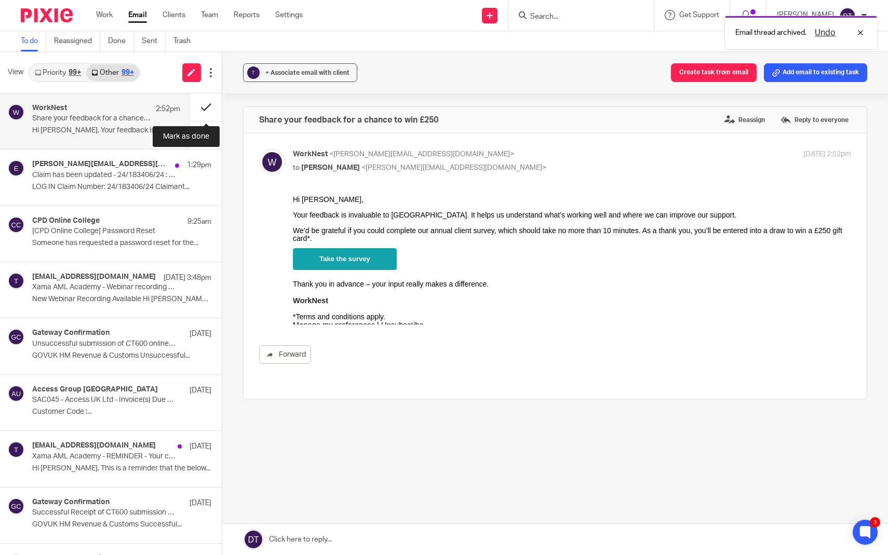
click at [205, 111] on button at bounding box center [206, 107] width 31 height 28
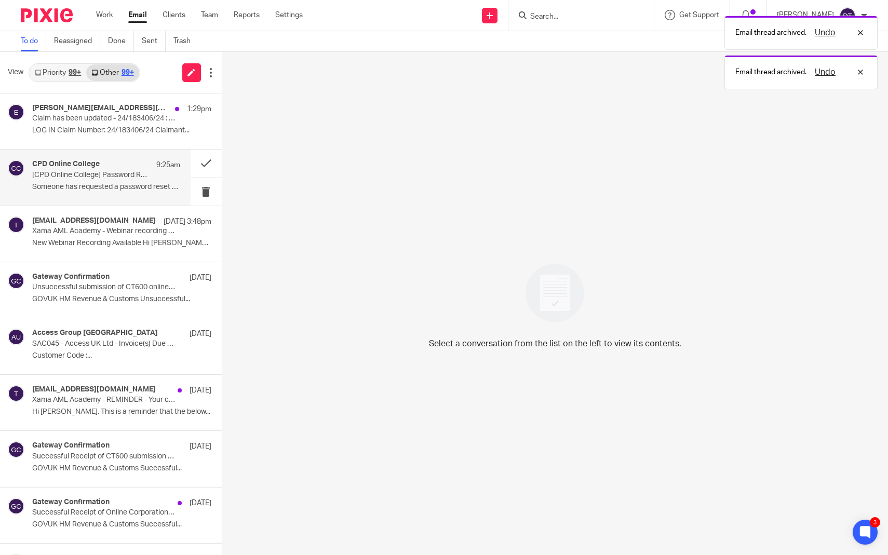
click at [114, 187] on p "Someone has requested a password reset for the..." at bounding box center [106, 187] width 148 height 9
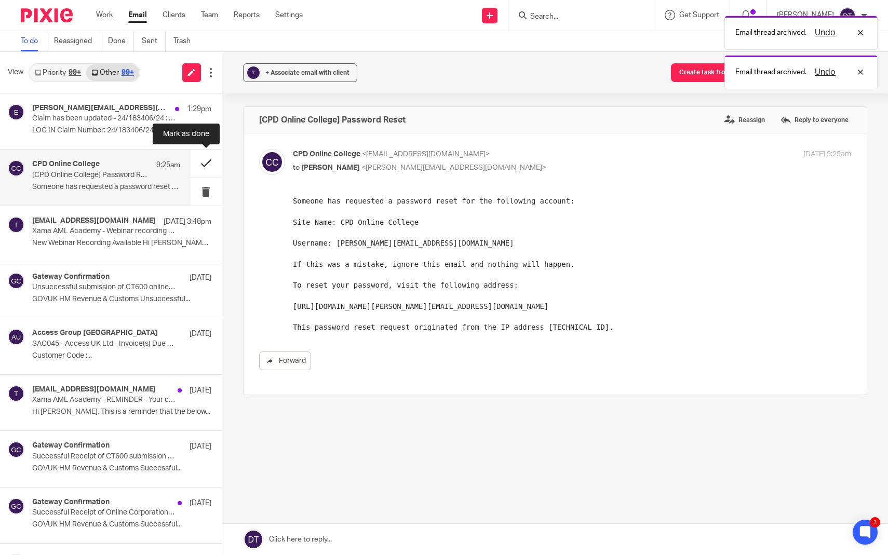
click at [207, 167] on button at bounding box center [206, 164] width 31 height 28
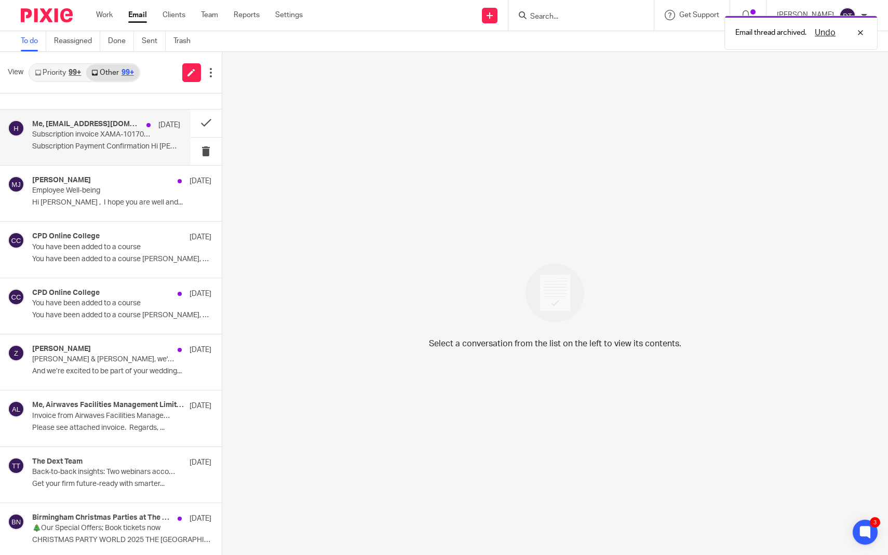
scroll to position [379, 0]
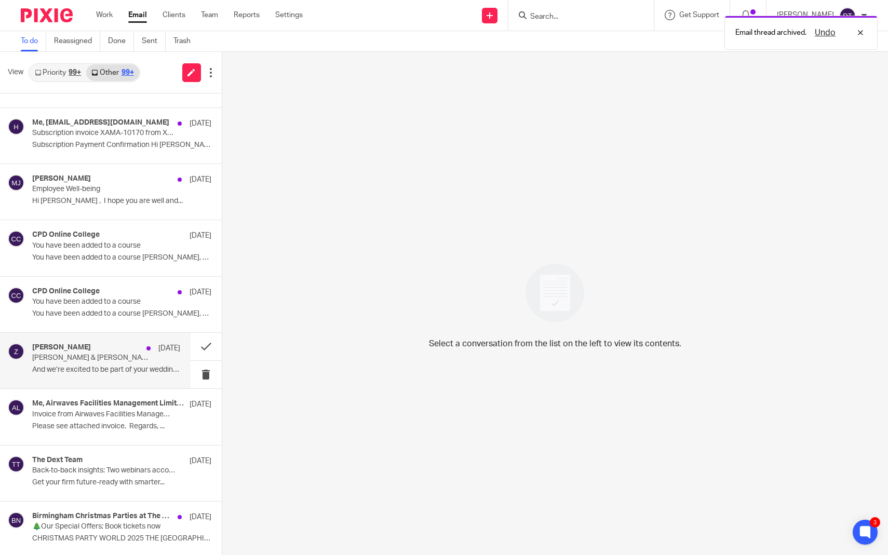
click at [102, 348] on div "Zola 21 Sep" at bounding box center [106, 348] width 148 height 10
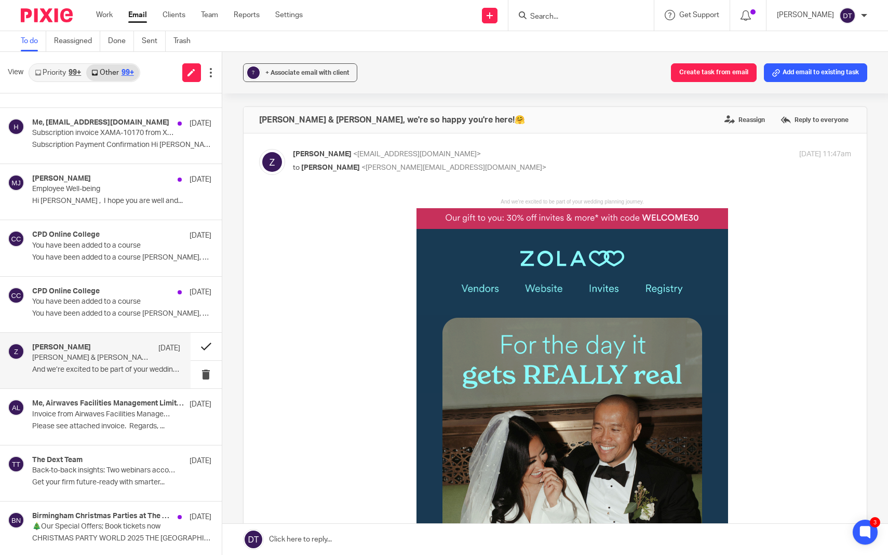
scroll to position [0, 0]
click at [205, 342] on button at bounding box center [206, 347] width 31 height 28
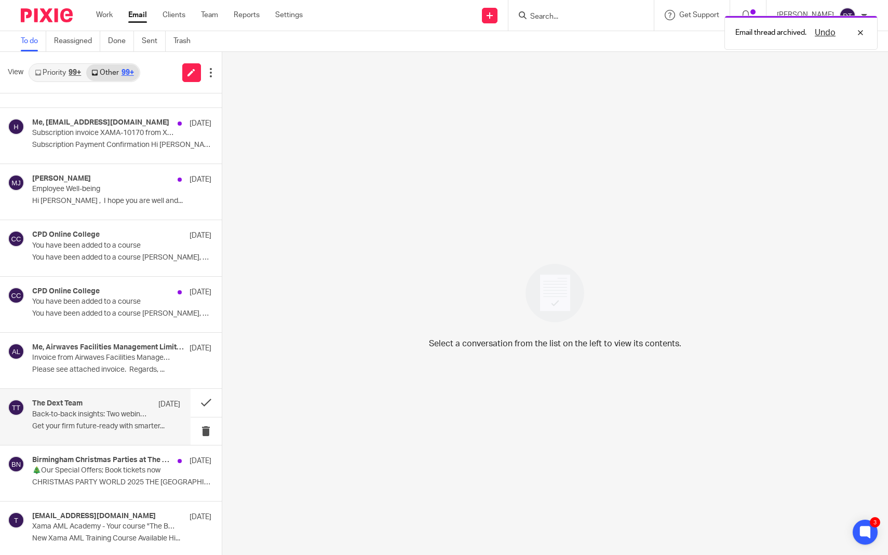
click at [92, 429] on div "The Dext Team 19 Sep Back-to-back insights: Two webinars accountants can’t miss…" at bounding box center [106, 416] width 148 height 35
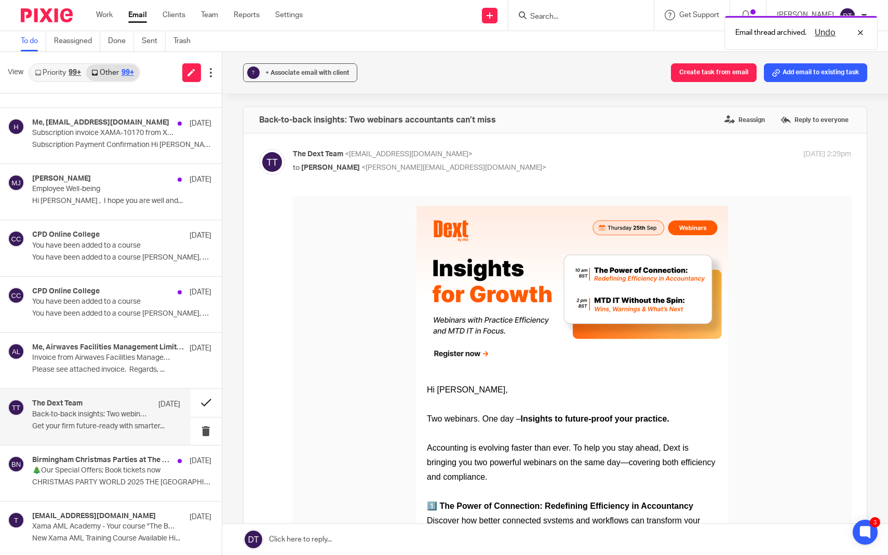
click at [207, 400] on button at bounding box center [206, 403] width 31 height 28
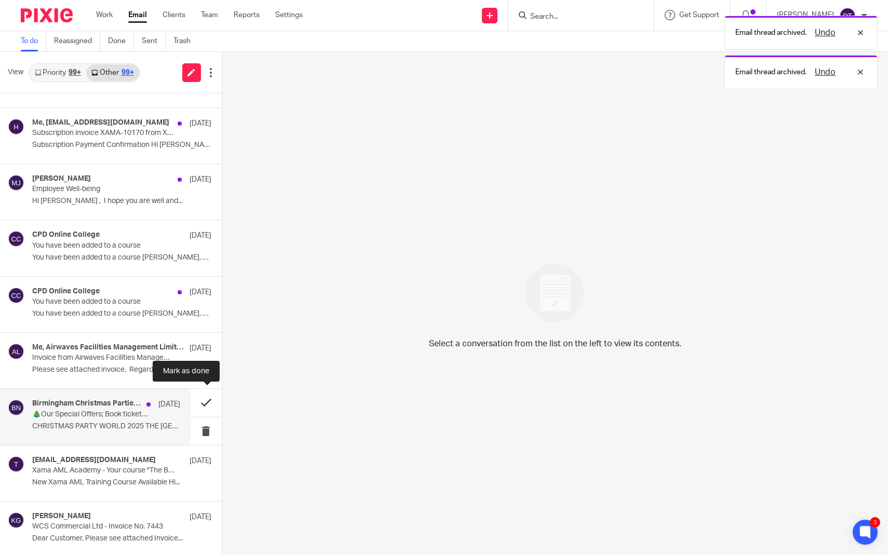
click at [205, 398] on button at bounding box center [206, 403] width 31 height 28
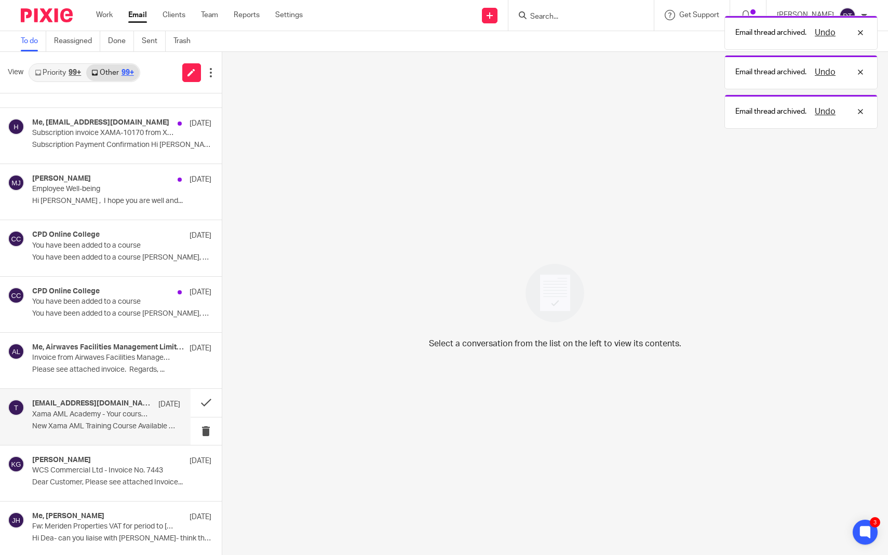
click at [153, 402] on div "19 Sep" at bounding box center [166, 404] width 27 height 10
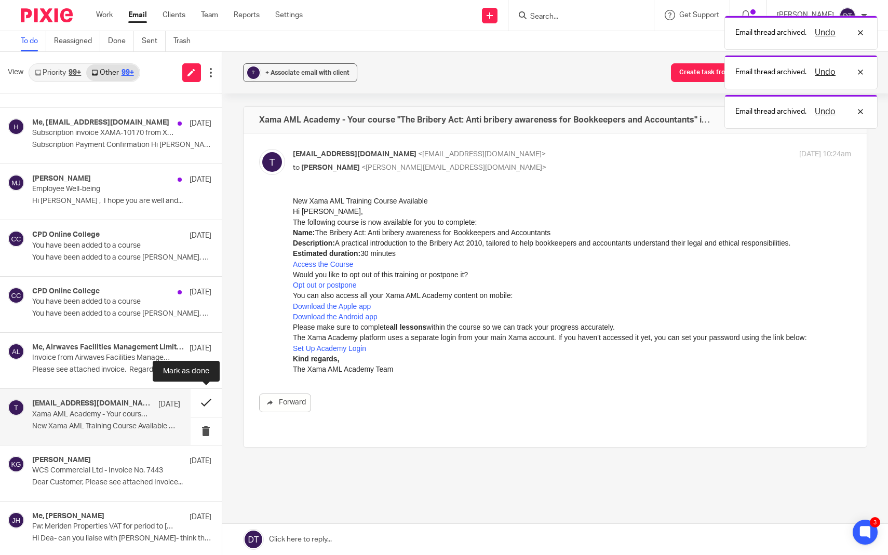
click at [207, 397] on button at bounding box center [206, 403] width 31 height 28
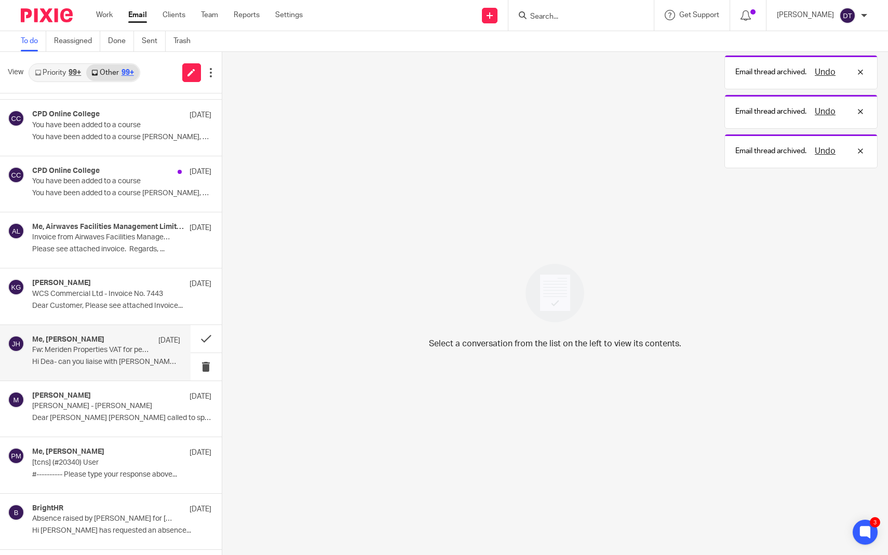
scroll to position [501, 0]
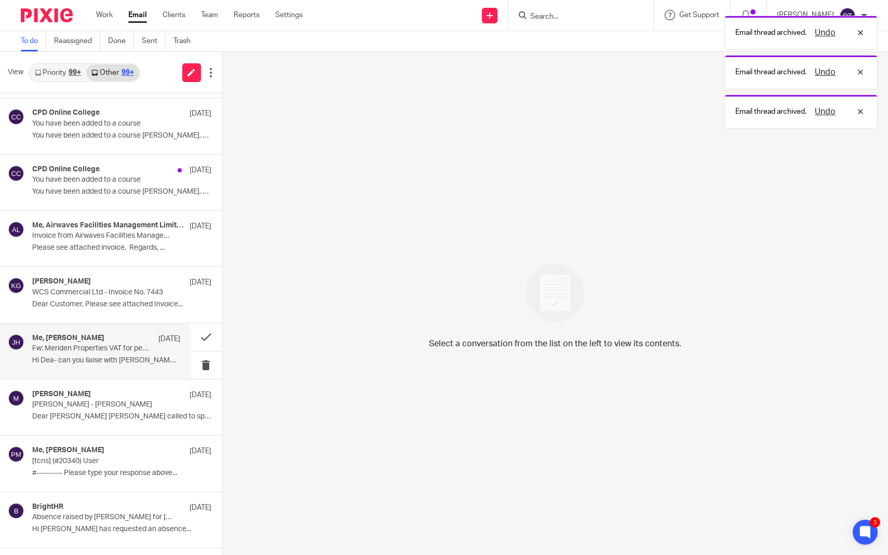
click at [125, 356] on p "Hi Dea- can you liaise with chetna- think this..." at bounding box center [106, 360] width 148 height 9
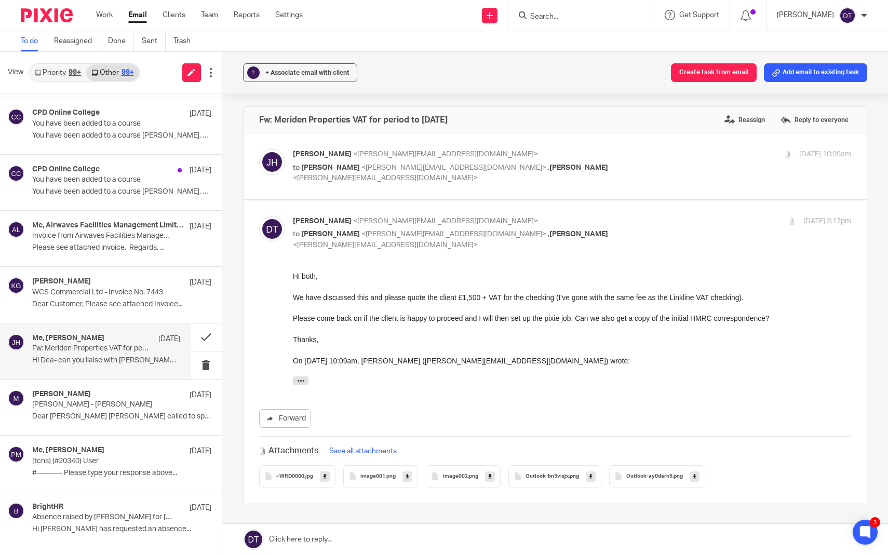
scroll to position [0, 0]
click at [106, 18] on link "Work" at bounding box center [104, 15] width 17 height 10
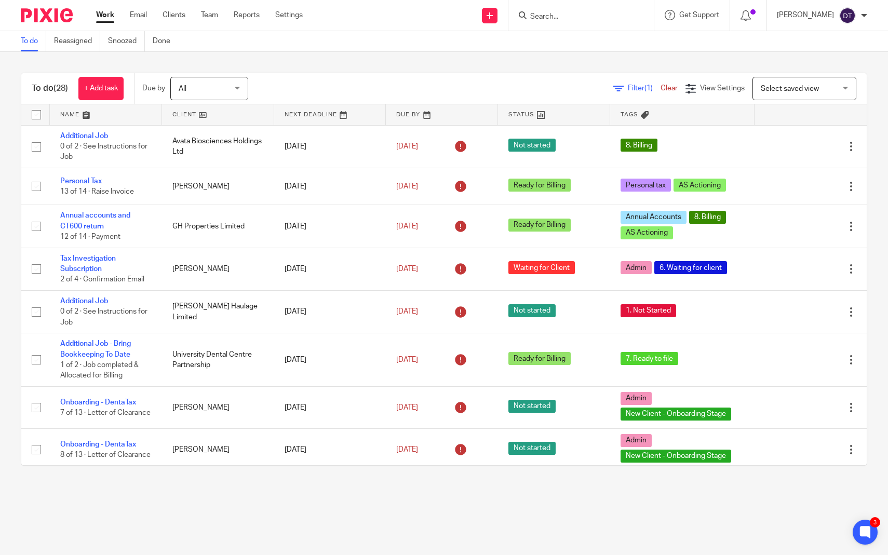
click at [540, 21] on form at bounding box center [584, 15] width 111 height 13
click at [543, 17] on input "Search" at bounding box center [575, 16] width 93 height 9
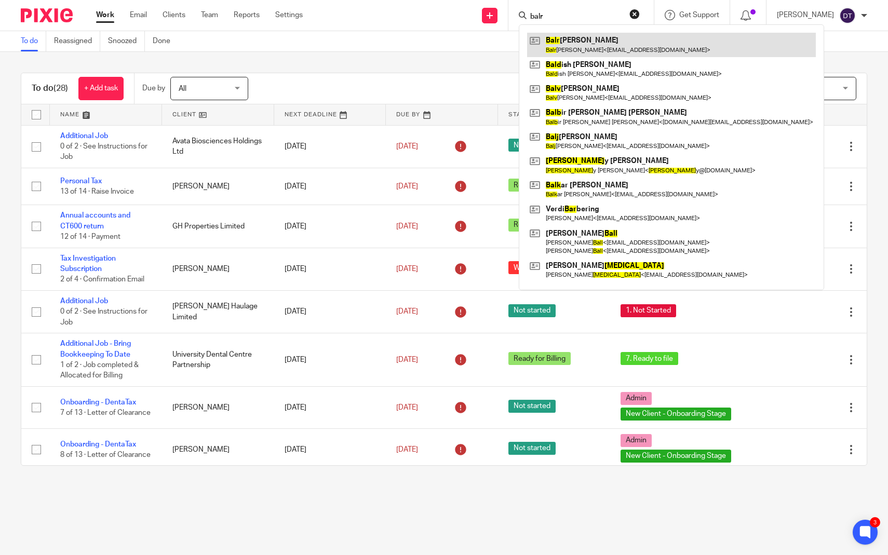
type input "balr"
click at [589, 46] on link at bounding box center [671, 45] width 289 height 24
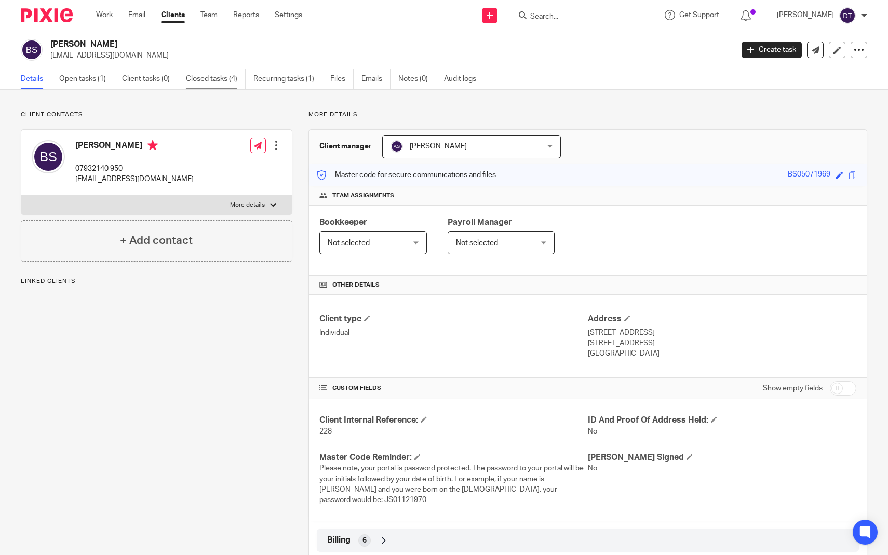
click at [225, 77] on link "Closed tasks (4)" at bounding box center [216, 79] width 60 height 20
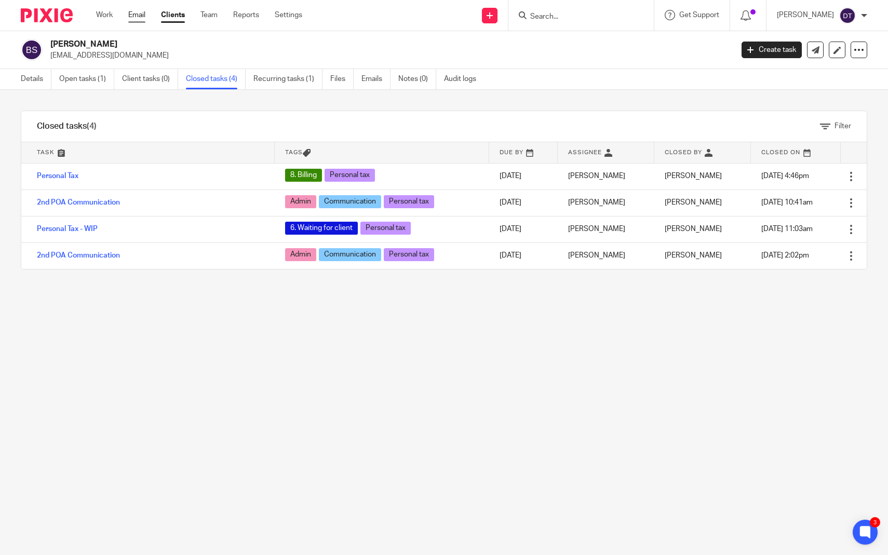
click at [133, 18] on link "Email" at bounding box center [136, 15] width 17 height 10
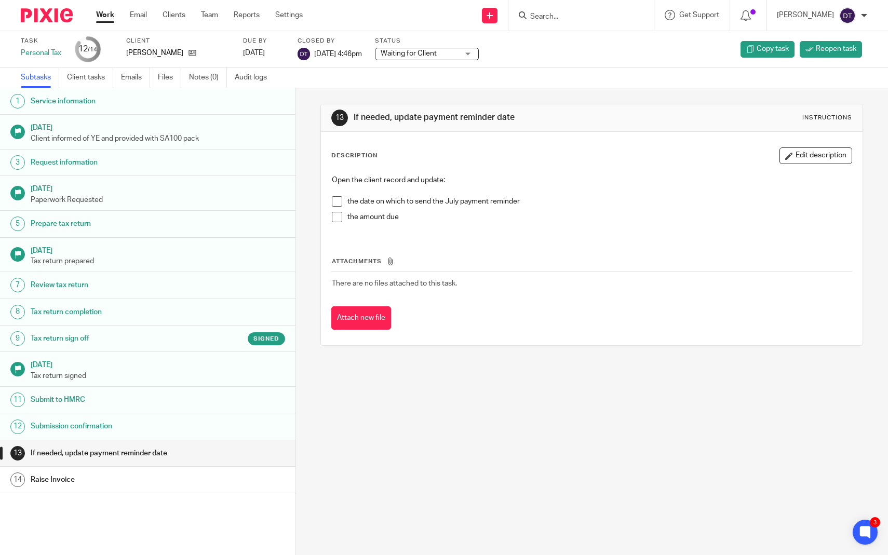
click at [156, 338] on h1 "Tax return sign off" at bounding box center [116, 339] width 170 height 16
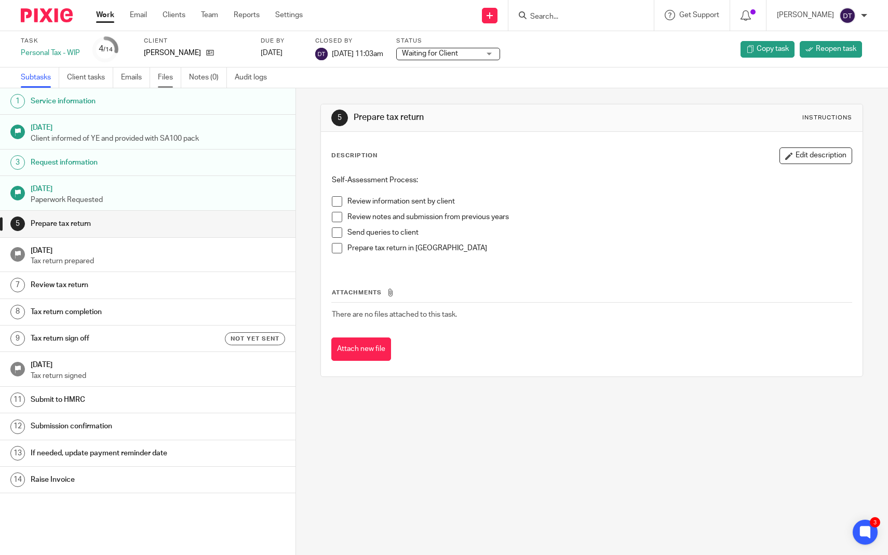
click at [165, 77] on link "Files" at bounding box center [169, 77] width 23 height 20
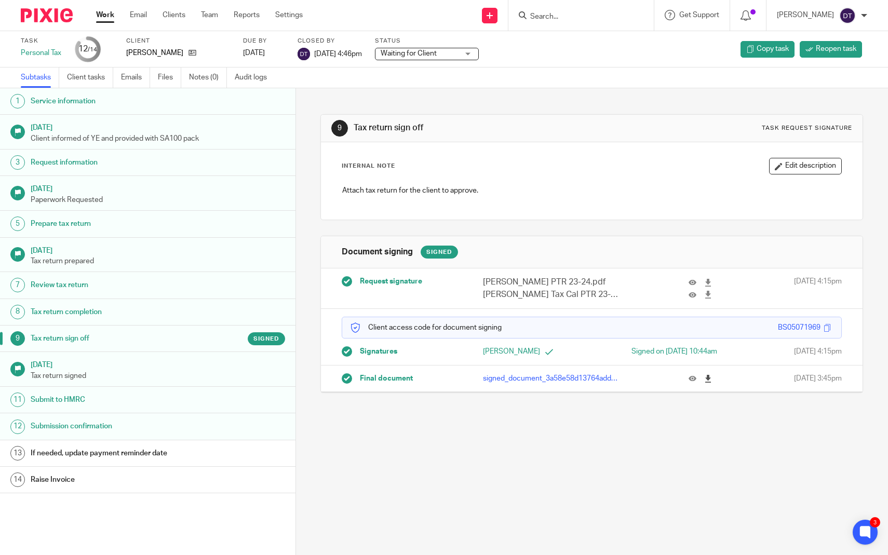
click at [708, 379] on icon at bounding box center [708, 379] width 8 height 8
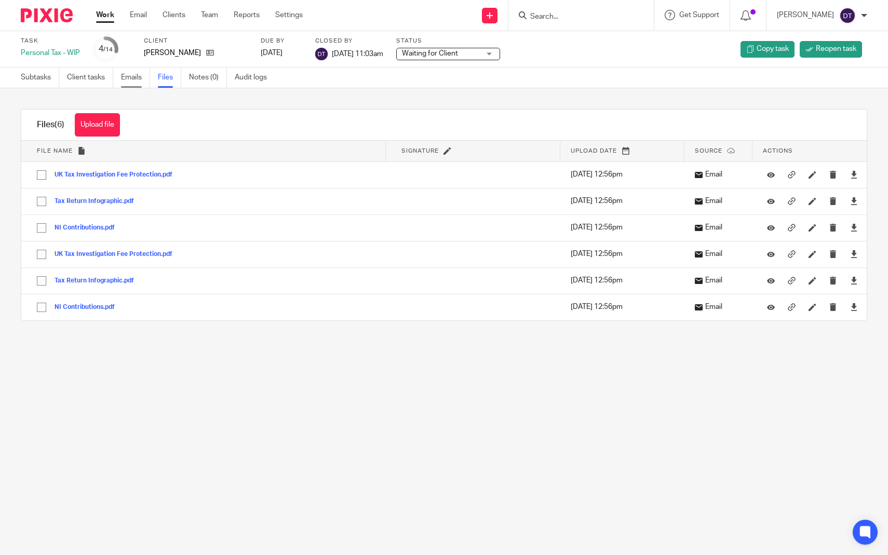
click at [137, 74] on link "Emails" at bounding box center [135, 77] width 29 height 20
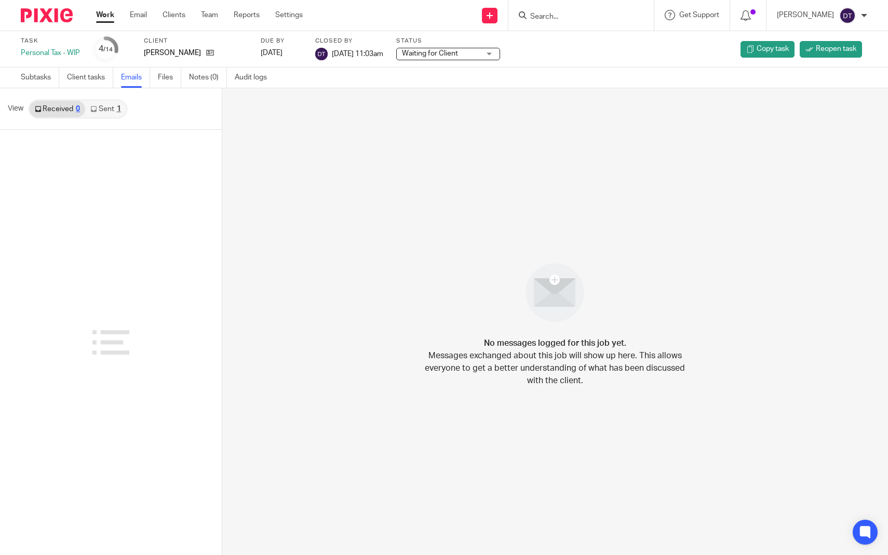
click at [111, 110] on link "Sent 1" at bounding box center [105, 109] width 40 height 17
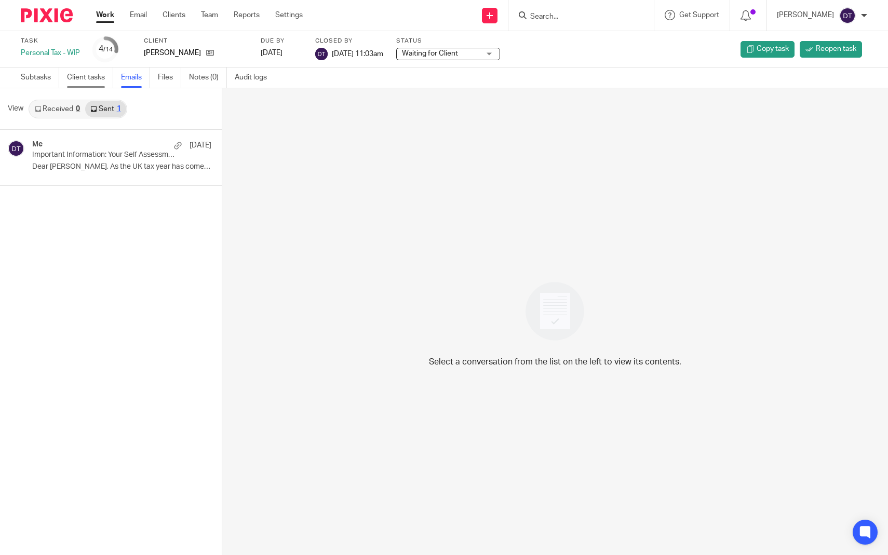
click at [89, 76] on link "Client tasks" at bounding box center [90, 77] width 46 height 20
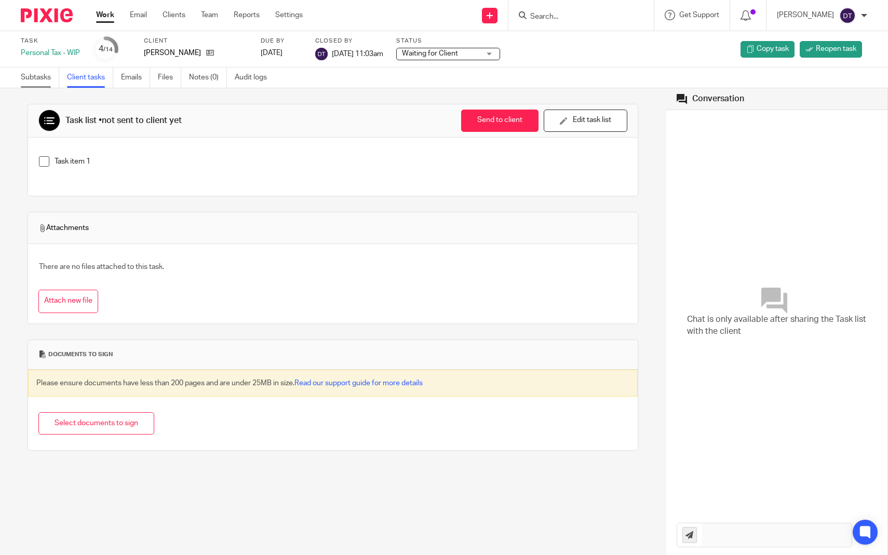
click at [33, 85] on link "Subtasks" at bounding box center [40, 77] width 38 height 20
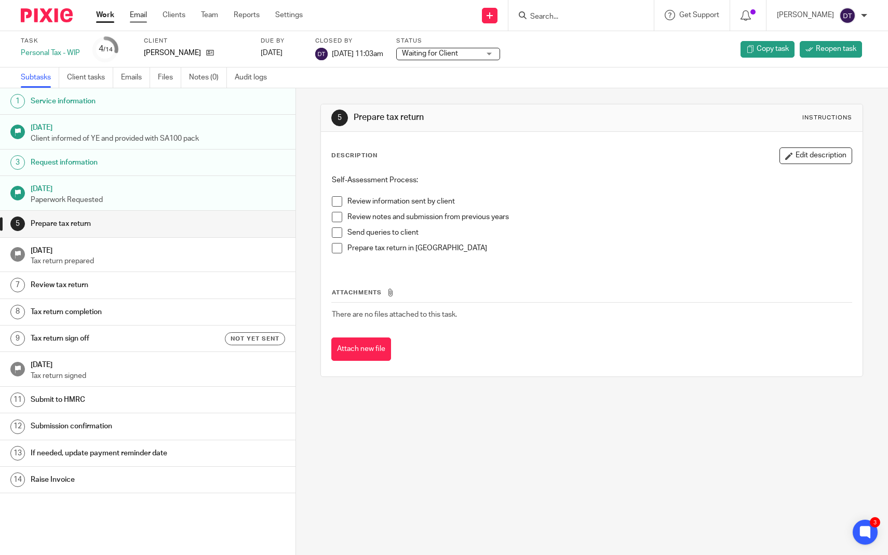
click at [138, 10] on link "Email" at bounding box center [138, 15] width 17 height 10
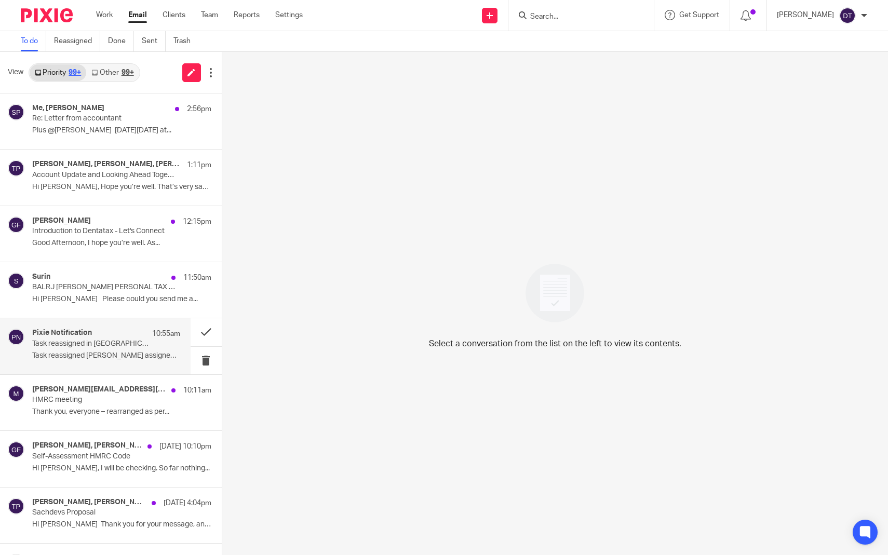
click at [98, 373] on div "Pixie Notification 10:55am Task reassigned in Pixie Task reassigned Deepak Bans…" at bounding box center [111, 346] width 222 height 56
click at [105, 357] on p "Task reassigned Deepak Bansal assigned you..." at bounding box center [106, 355] width 148 height 9
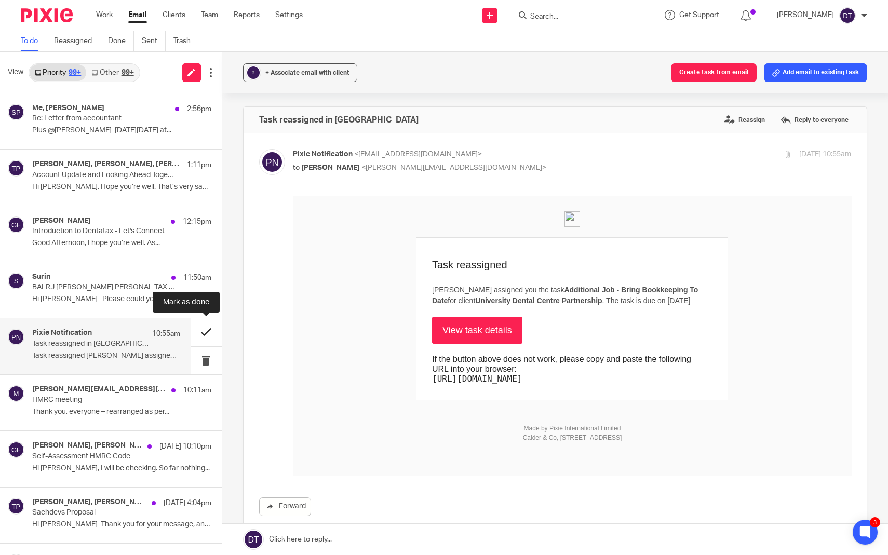
click at [201, 325] on button at bounding box center [206, 332] width 31 height 28
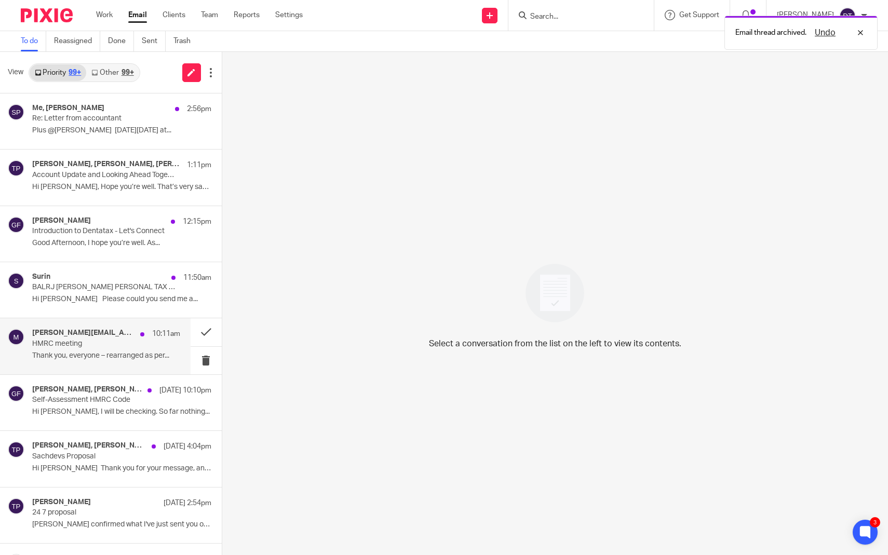
click at [120, 331] on h4 "martin.hynes@hmrc.gov.uk" at bounding box center [83, 333] width 103 height 9
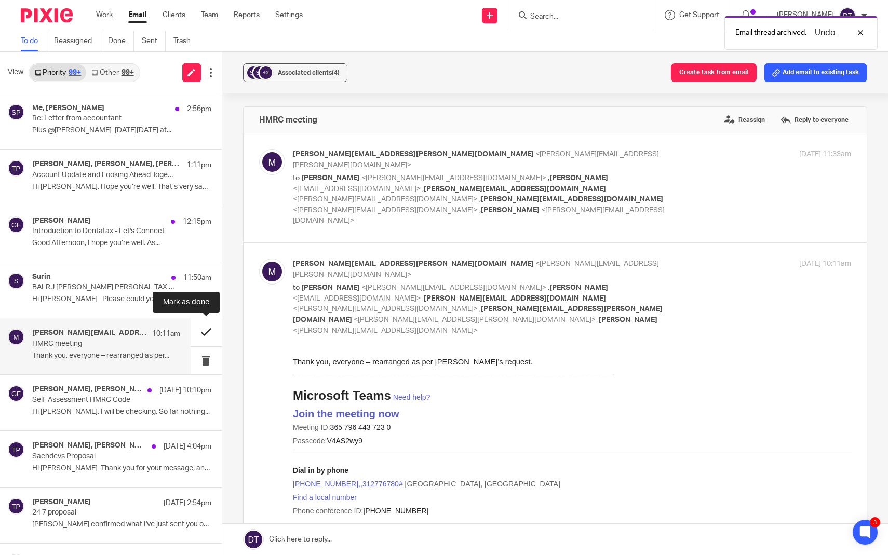
click at [205, 325] on button at bounding box center [206, 332] width 31 height 28
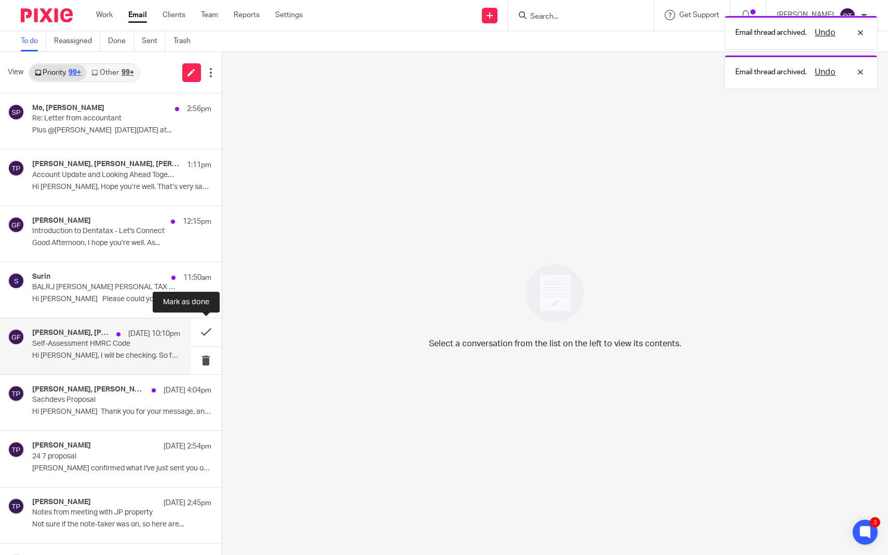
click at [142, 344] on p "Self-Assessment HMRC Code" at bounding box center [91, 343] width 118 height 9
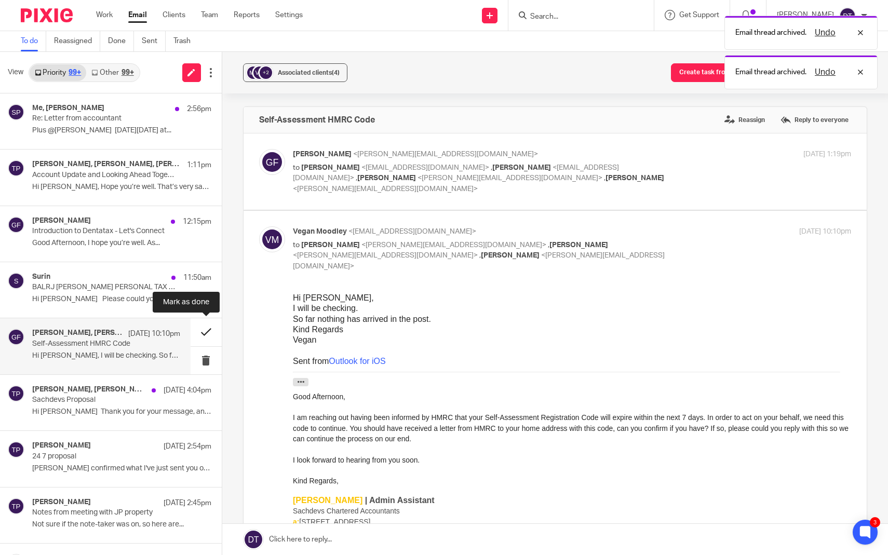
click at [205, 332] on button at bounding box center [206, 332] width 31 height 28
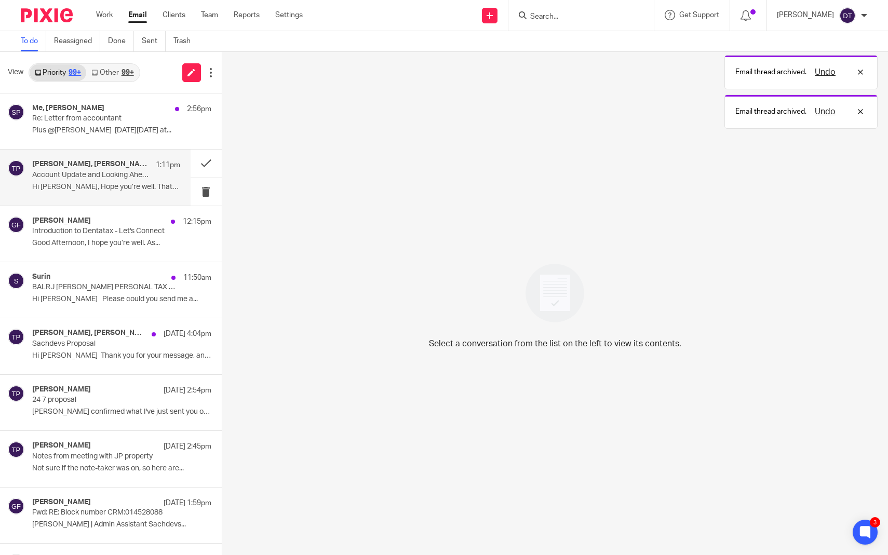
click at [80, 166] on h4 "William Yu, Tina Pennycuick, Nadia Ahmed, Chetna Mistry" at bounding box center [91, 164] width 118 height 9
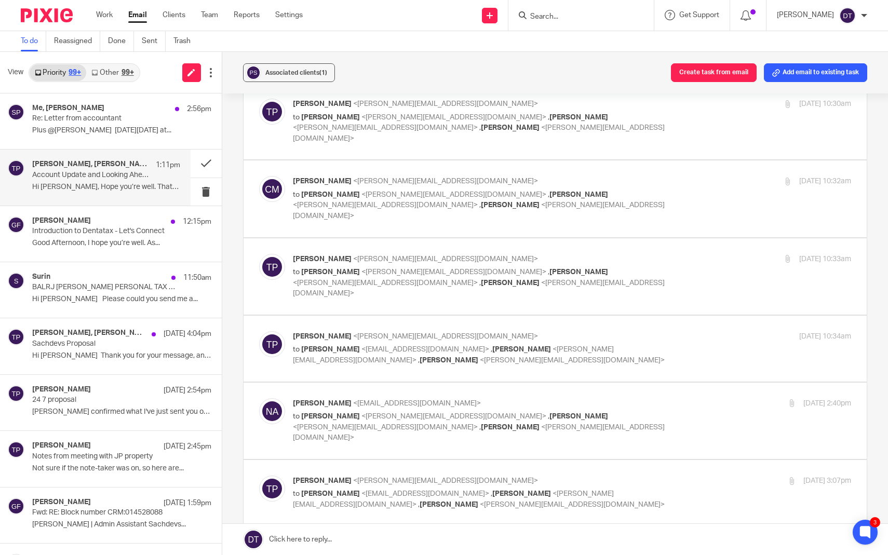
scroll to position [1880, 0]
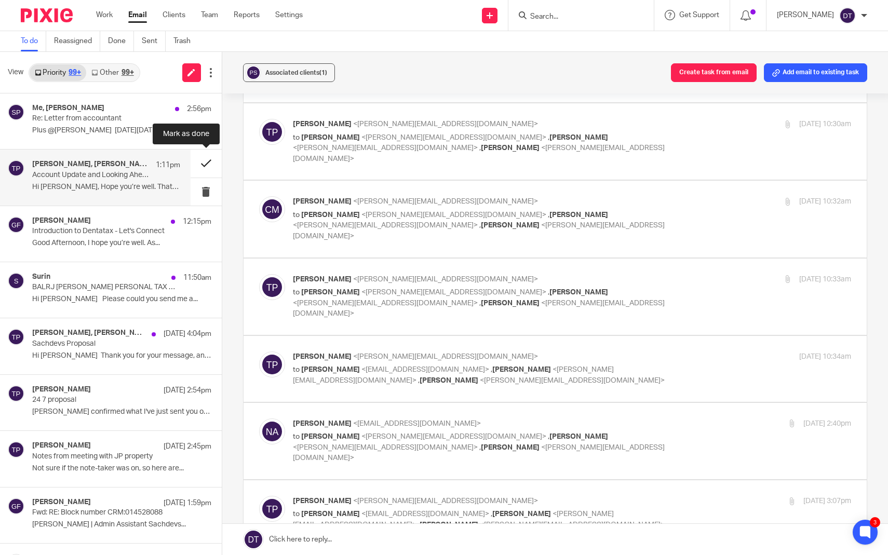
click at [196, 162] on button at bounding box center [206, 164] width 31 height 28
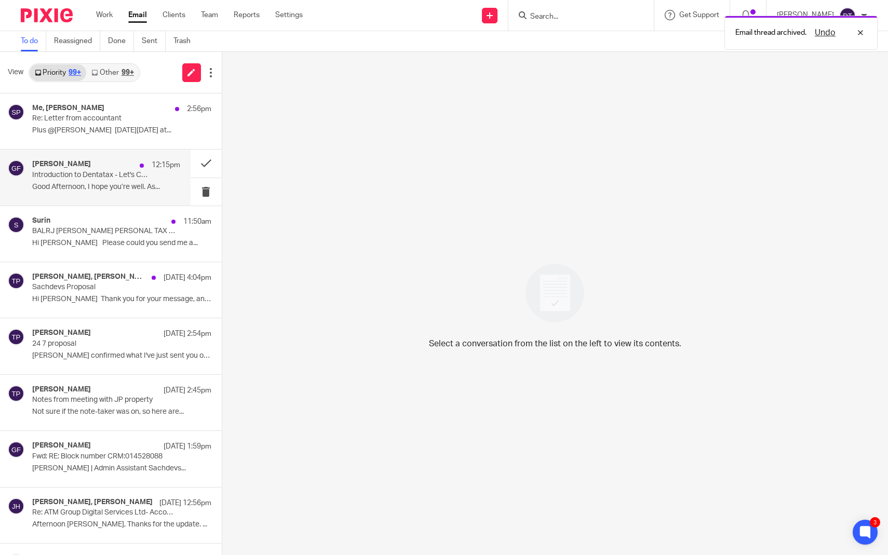
click at [99, 194] on div "George Foster 12:15pm Introduction to Dentatax - Let's Connect Good Afternoon, …" at bounding box center [106, 177] width 148 height 35
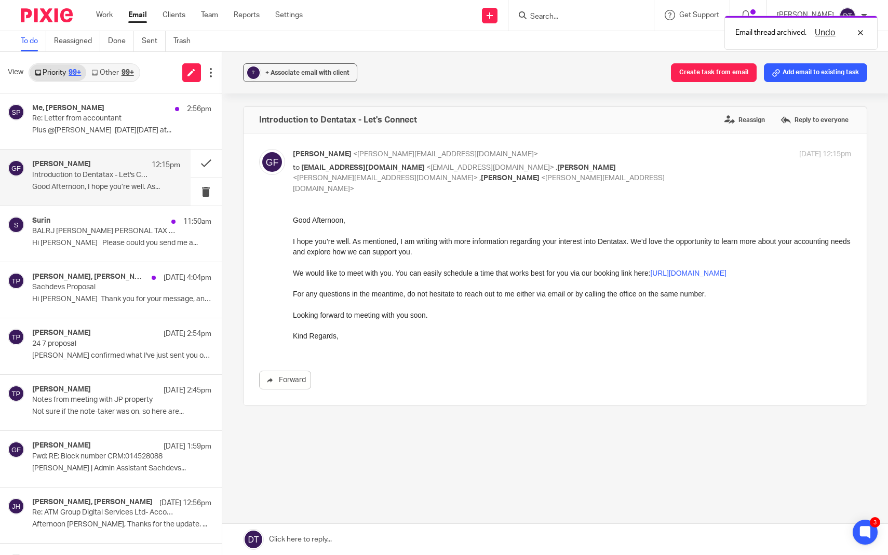
scroll to position [0, 0]
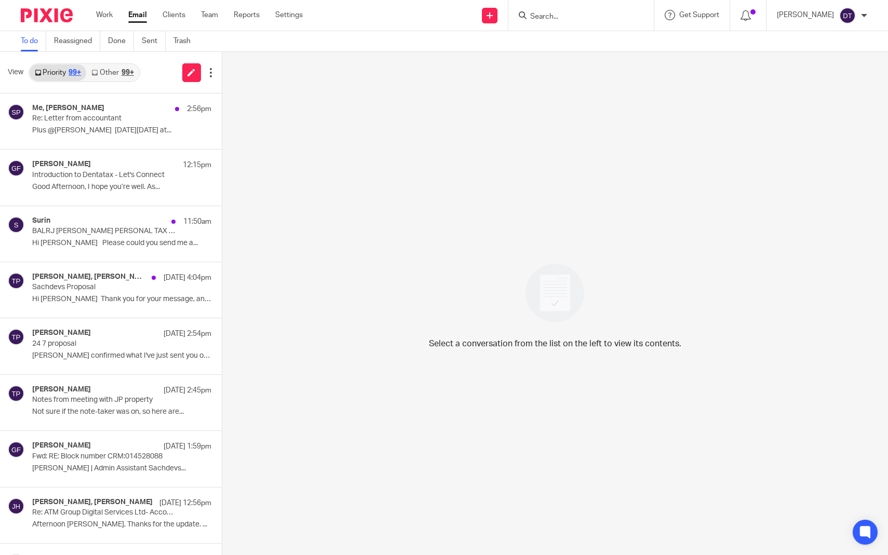
click at [122, 70] on div "99+" at bounding box center [127, 72] width 12 height 7
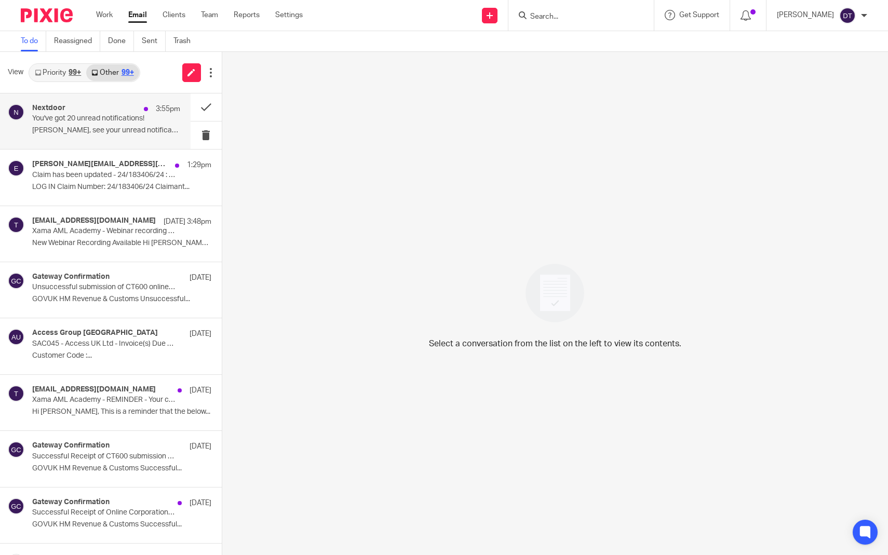
click at [109, 125] on div "Nextdoor 3:55pm You've got 20 unread notifications! [PERSON_NAME], see your unr…" at bounding box center [106, 121] width 148 height 35
click at [211, 101] on button at bounding box center [206, 107] width 31 height 28
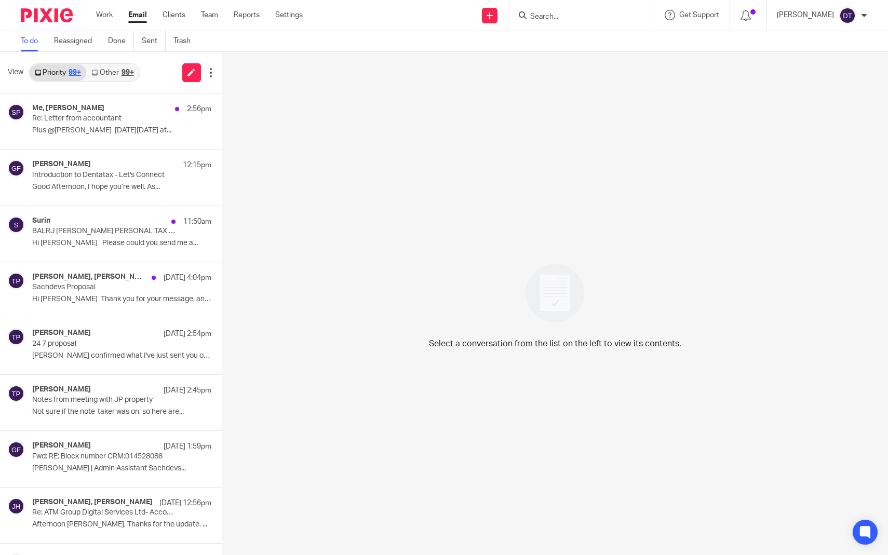
click at [130, 74] on div "99+" at bounding box center [127, 72] width 12 height 7
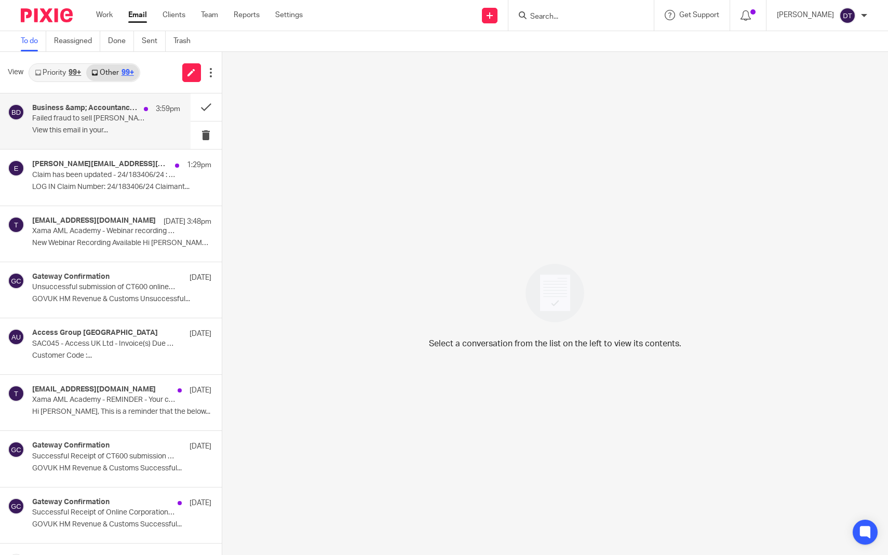
click at [113, 124] on div "Business &amp; Accountancy Daily 3:59pm Failed fraud to sell [PERSON_NAME] Grac…" at bounding box center [106, 121] width 148 height 35
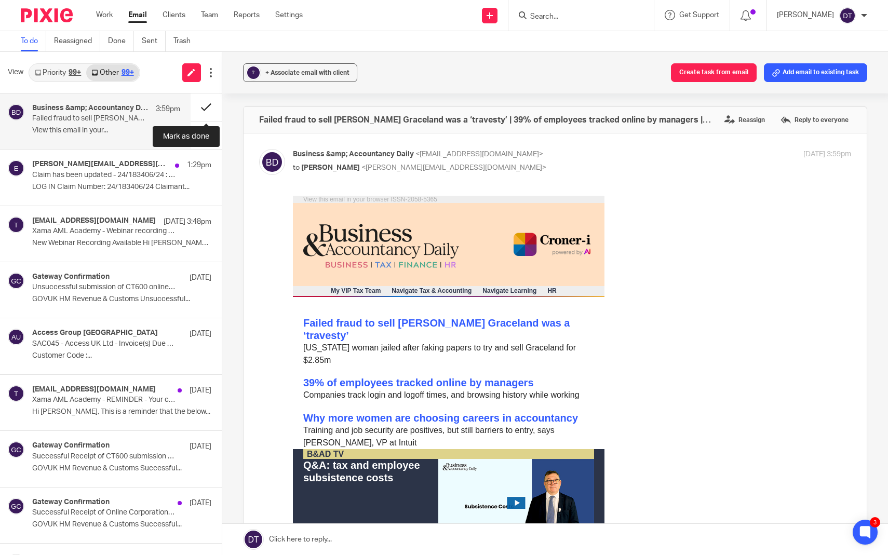
click at [212, 105] on button at bounding box center [206, 107] width 31 height 28
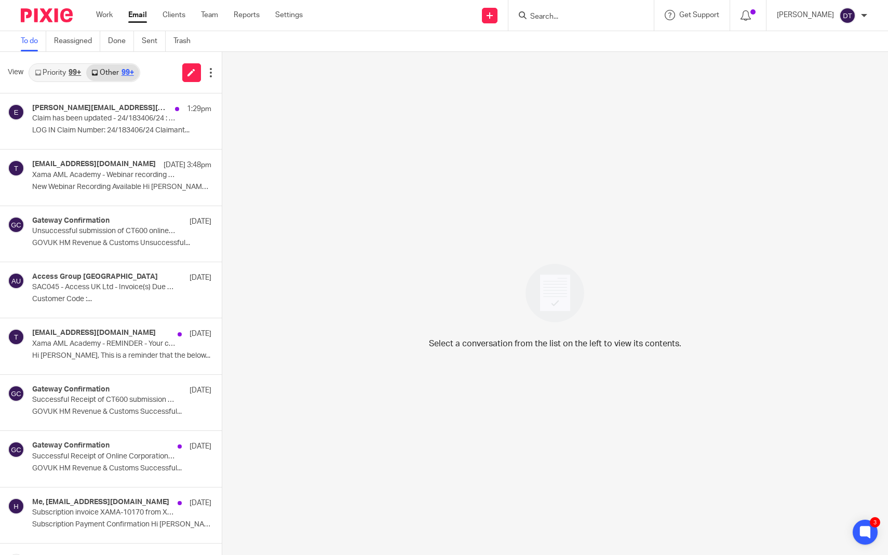
click at [70, 76] on div "99+" at bounding box center [75, 72] width 12 height 7
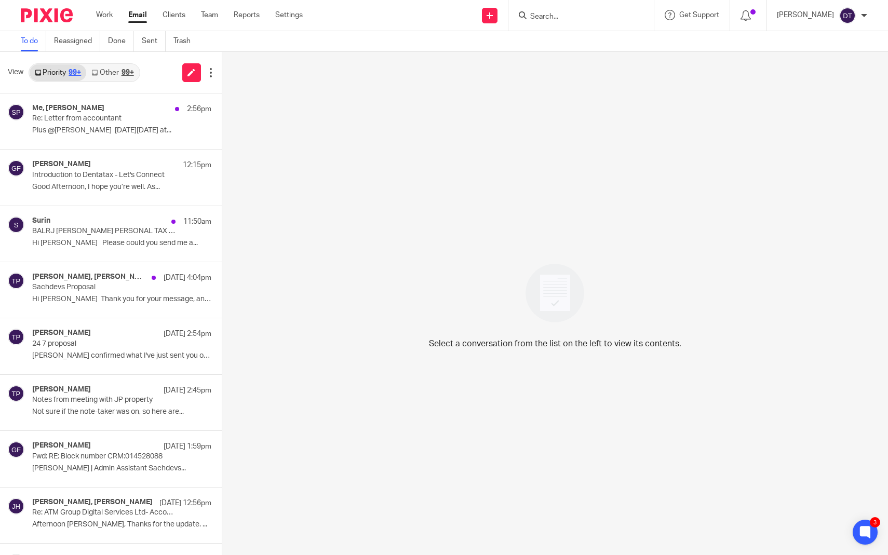
click at [123, 72] on div "99+" at bounding box center [127, 72] width 12 height 7
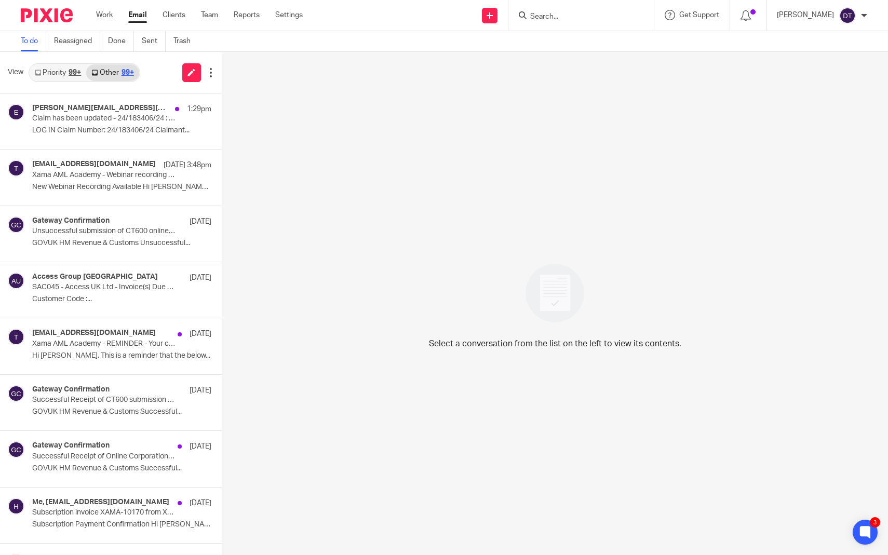
click at [73, 73] on div "99+" at bounding box center [75, 72] width 12 height 7
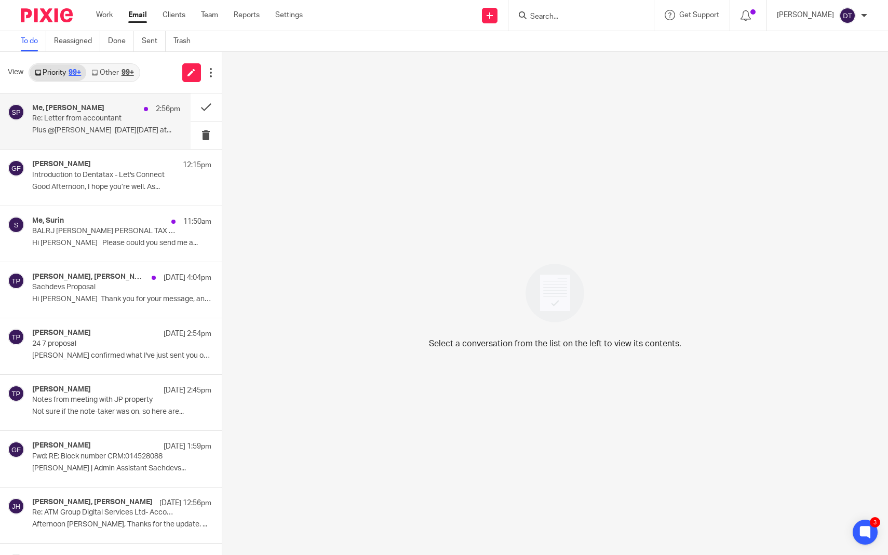
click at [128, 124] on div "Me, [PERSON_NAME] 2:56pm Re: Letter from accountant Plus @[PERSON_NAME] [DATE][…" at bounding box center [106, 121] width 148 height 35
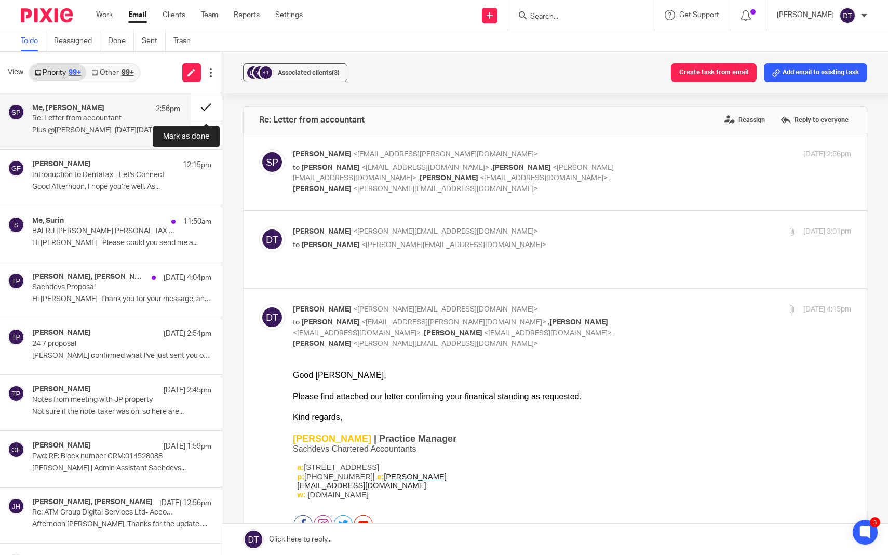
click at [201, 110] on button at bounding box center [206, 107] width 31 height 28
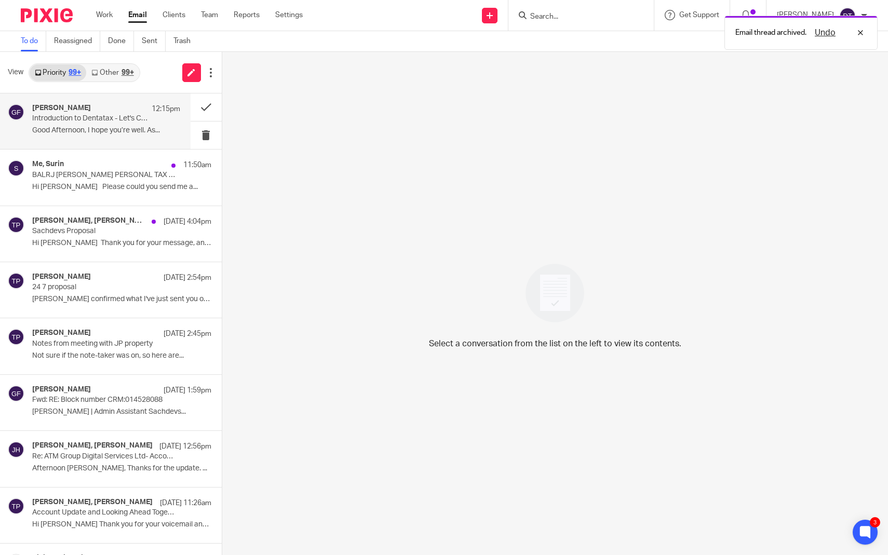
click at [106, 127] on p "Good Afternoon, I hope you’re well. As..." at bounding box center [106, 130] width 148 height 9
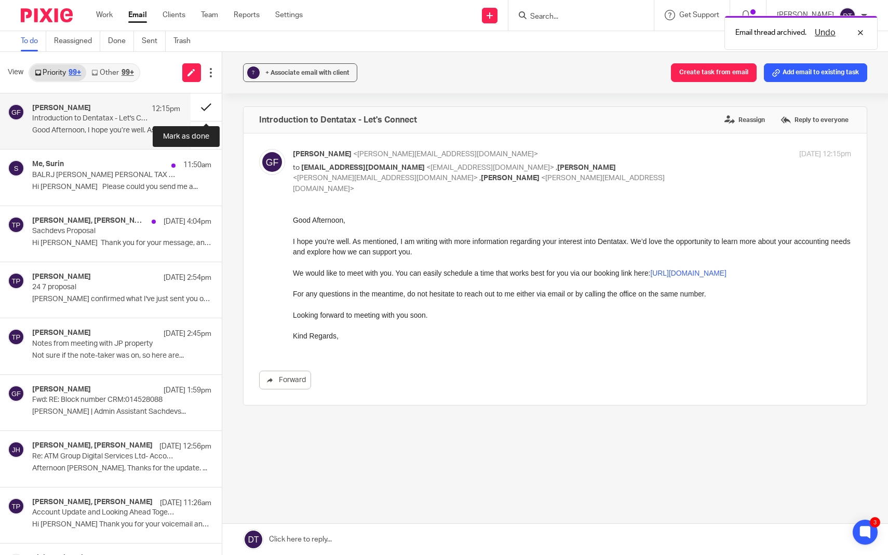
click at [206, 108] on button at bounding box center [206, 107] width 31 height 28
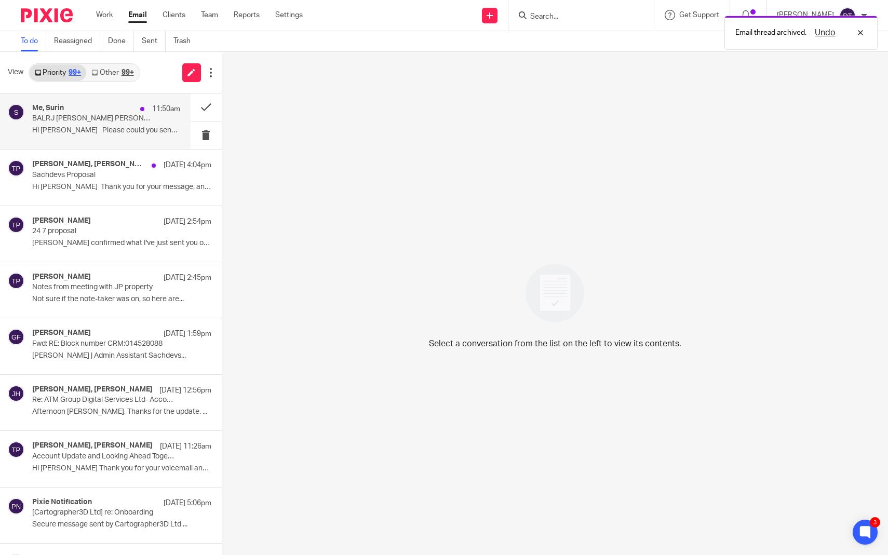
click at [131, 123] on div "Me, Surin 11:50am BALRJ [PERSON_NAME] PERSONAL TAX RETURNS Hi [PERSON_NAME] Ple…" at bounding box center [106, 121] width 148 height 35
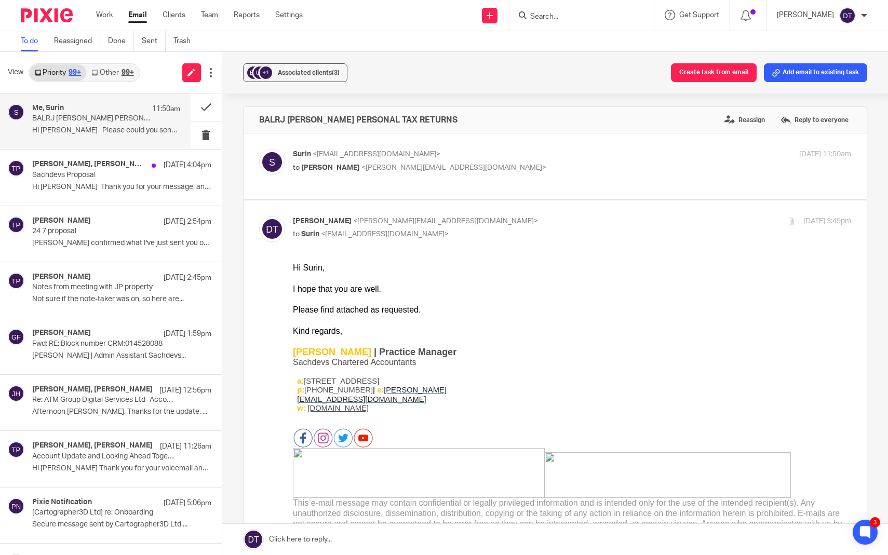
click at [120, 110] on div "Me, Surin 11:50am" at bounding box center [106, 109] width 148 height 10
click at [206, 105] on button at bounding box center [206, 107] width 31 height 28
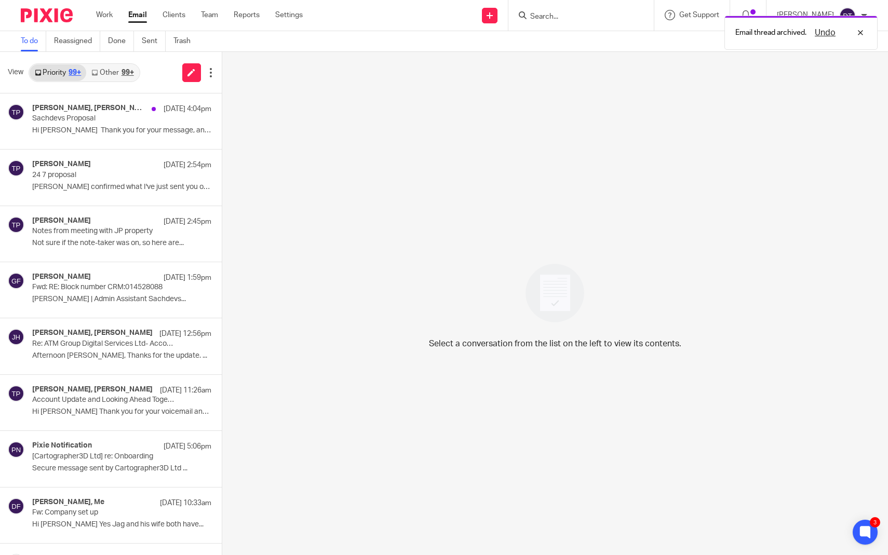
click at [127, 70] on div "99+" at bounding box center [127, 72] width 12 height 7
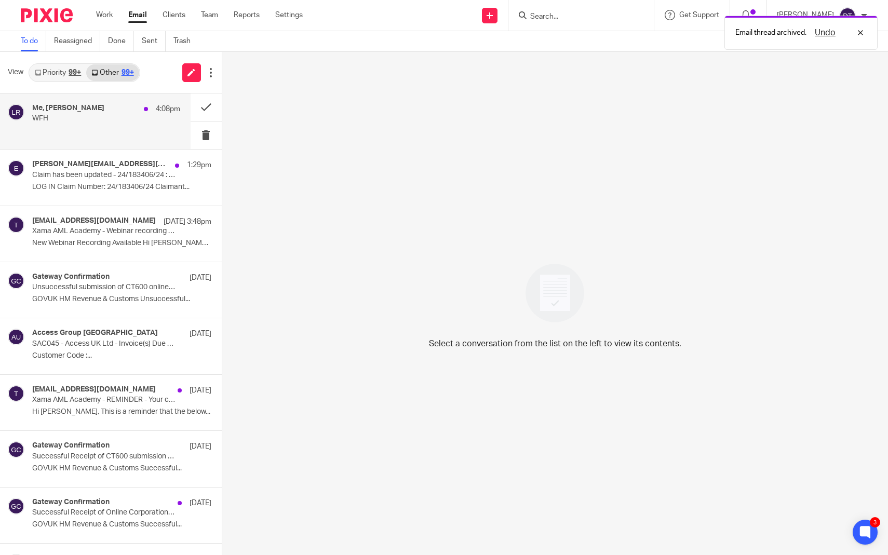
click at [119, 118] on p "WFH" at bounding box center [91, 118] width 118 height 9
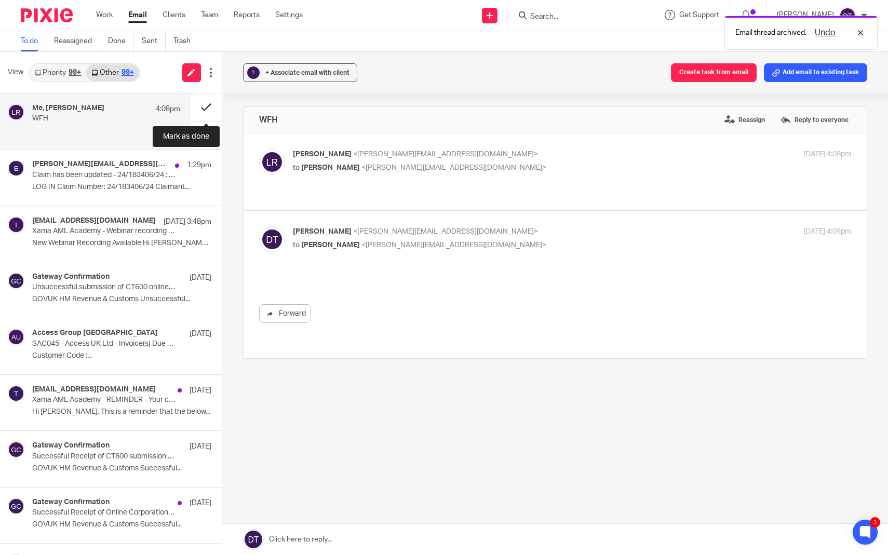
click at [213, 105] on button at bounding box center [206, 107] width 31 height 28
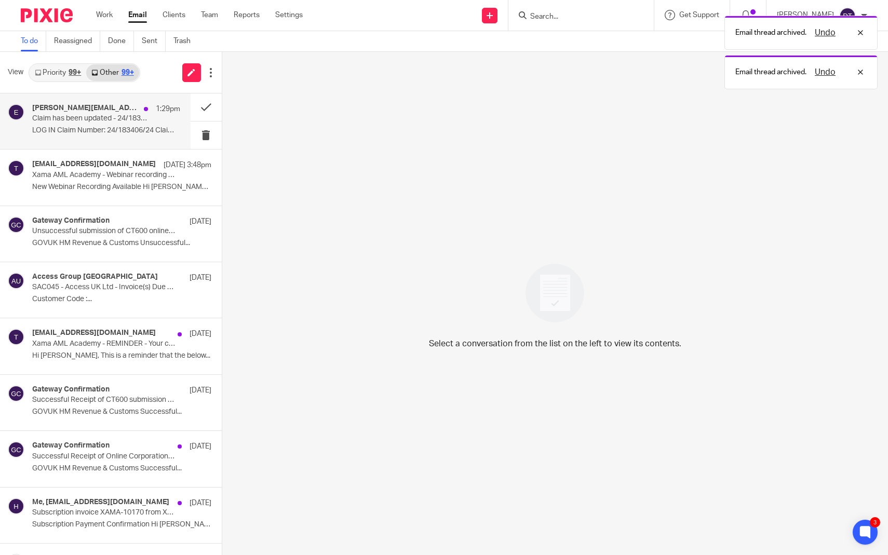
click at [121, 127] on p "LOG IN Claim Number: 24/183406/24 Claimant..." at bounding box center [106, 130] width 148 height 9
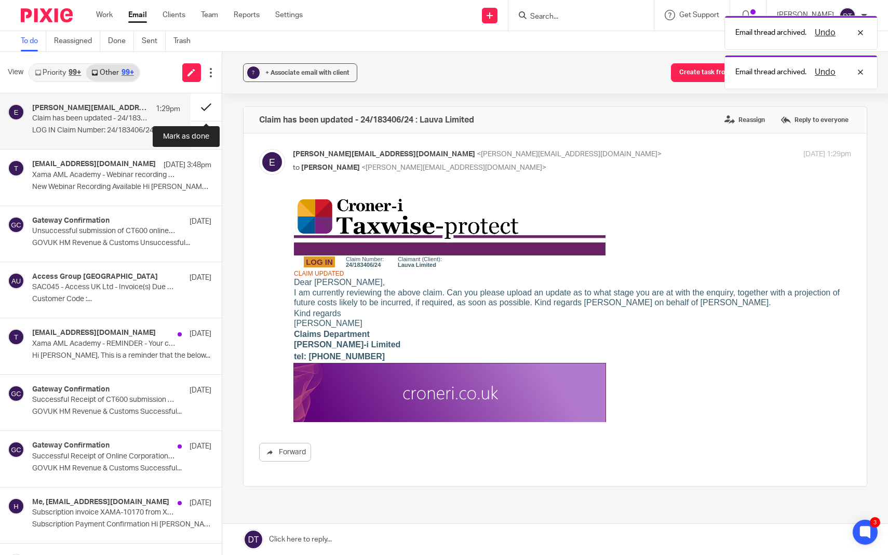
click at [207, 105] on button at bounding box center [206, 107] width 31 height 28
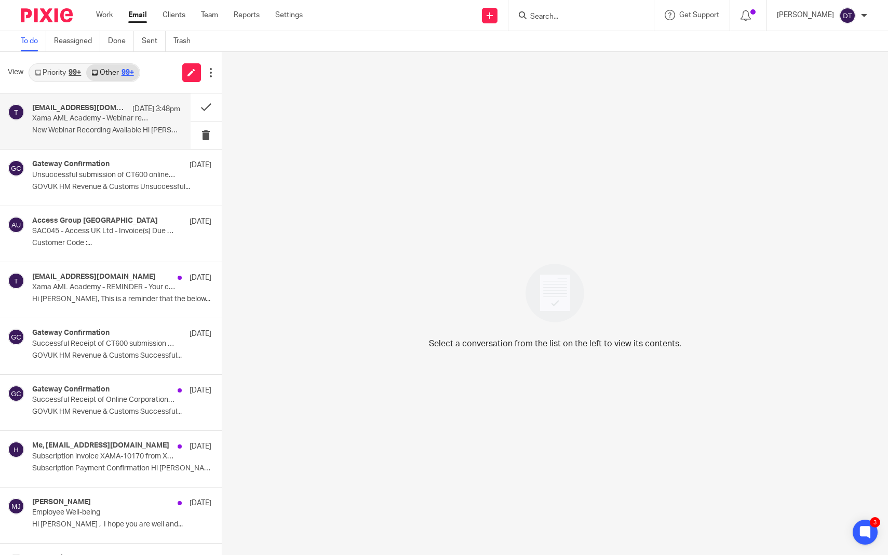
click at [100, 128] on p "New Webinar Recording Available Hi [PERSON_NAME], ..." at bounding box center [106, 130] width 148 height 9
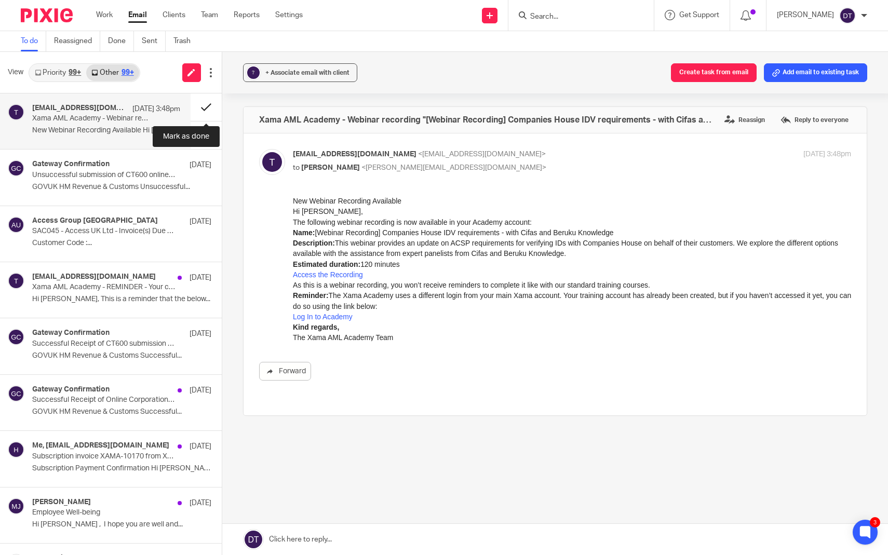
click at [210, 109] on button at bounding box center [206, 107] width 31 height 28
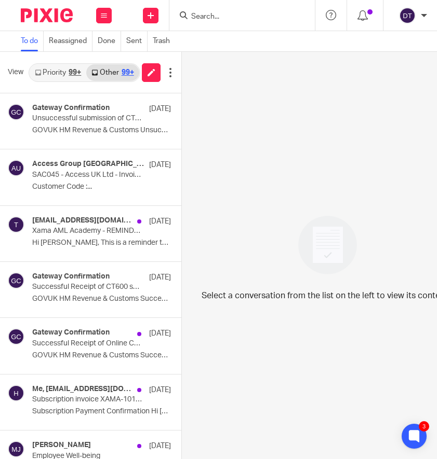
click at [272, 17] on input "Search" at bounding box center [236, 16] width 93 height 9
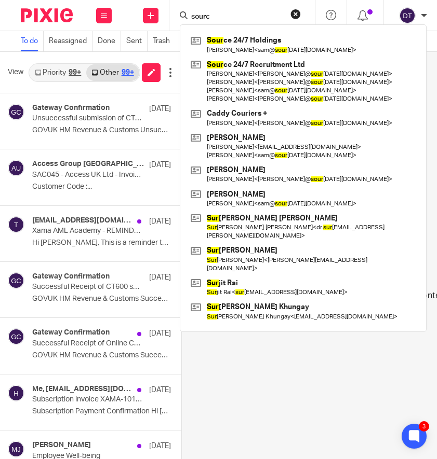
type input "source"
